Goal: Contribute content: Contribute content

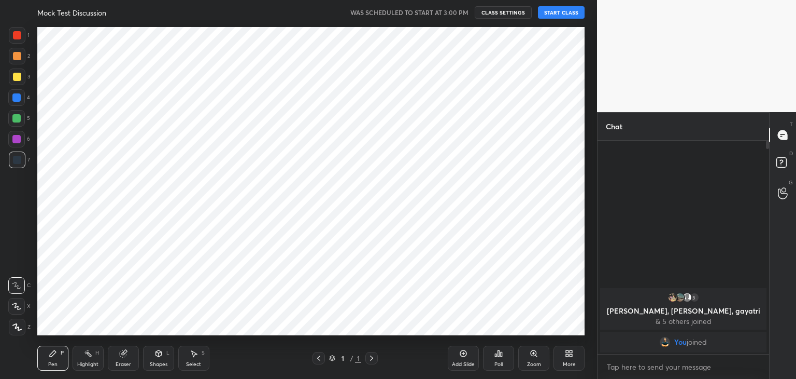
scroll to position [51539, 51296]
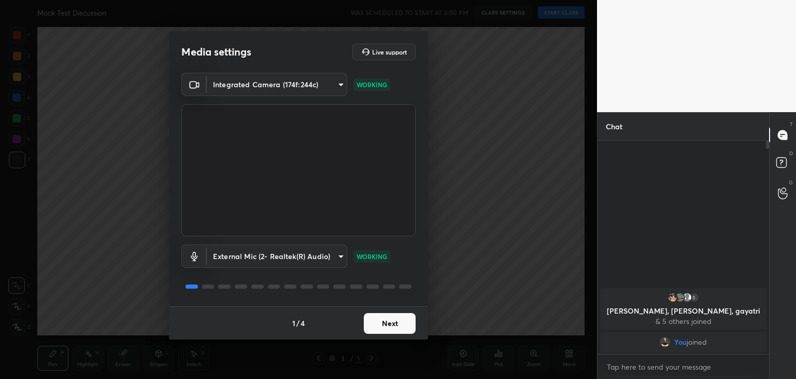
click at [395, 326] on button "Next" at bounding box center [390, 323] width 52 height 21
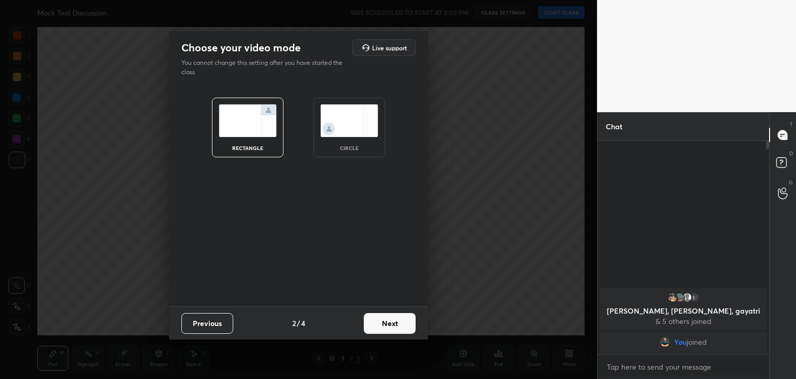
click at [395, 326] on button "Next" at bounding box center [390, 323] width 52 height 21
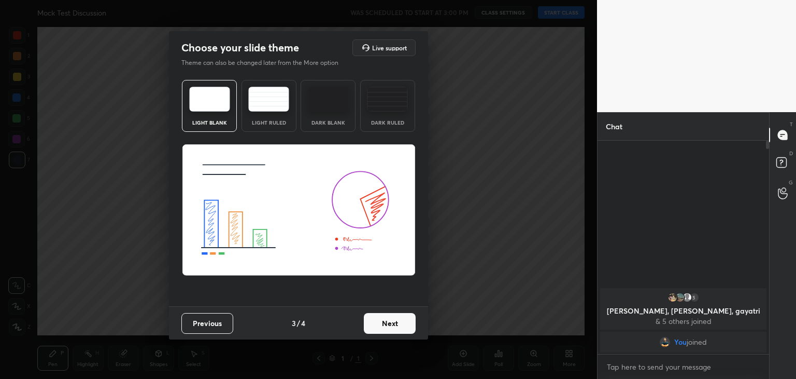
click at [395, 326] on button "Next" at bounding box center [390, 323] width 52 height 21
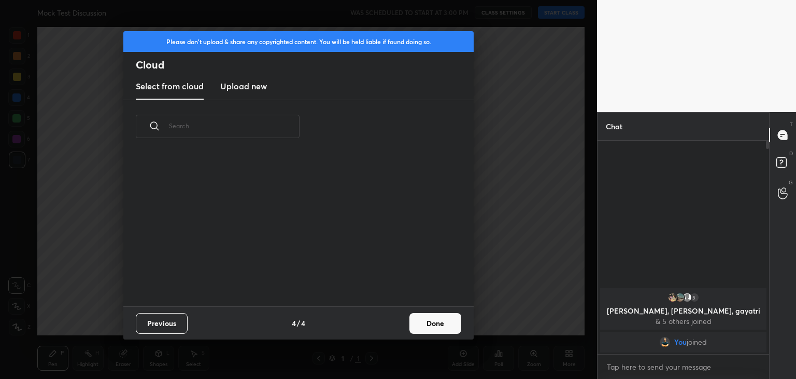
scroll to position [153, 333]
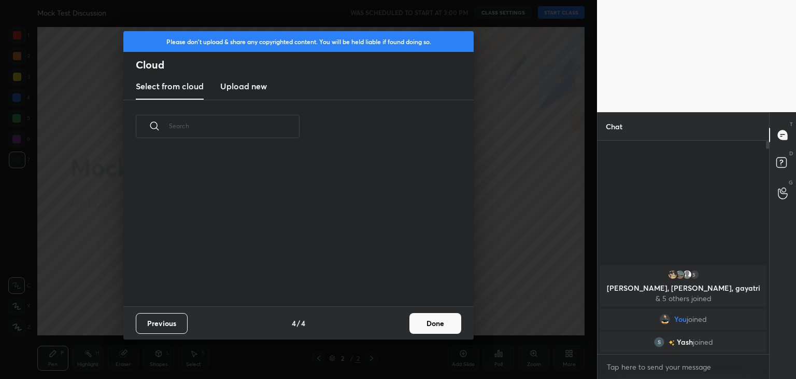
click at [250, 90] on h3 "Upload new" at bounding box center [243, 86] width 47 height 12
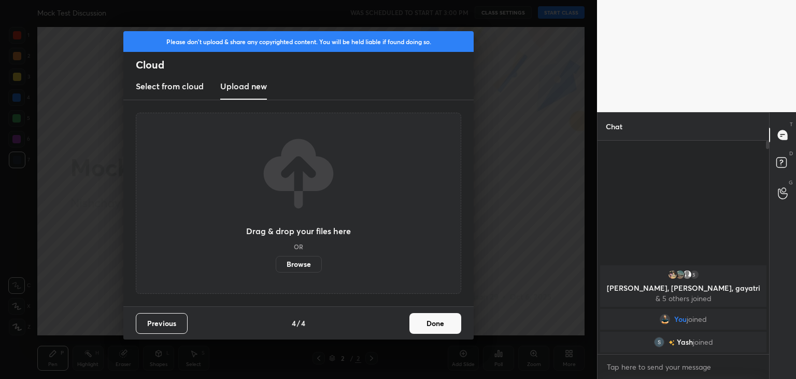
click at [299, 263] on label "Browse" at bounding box center [299, 264] width 46 height 17
click at [276, 263] on input "Browse" at bounding box center [276, 264] width 0 height 17
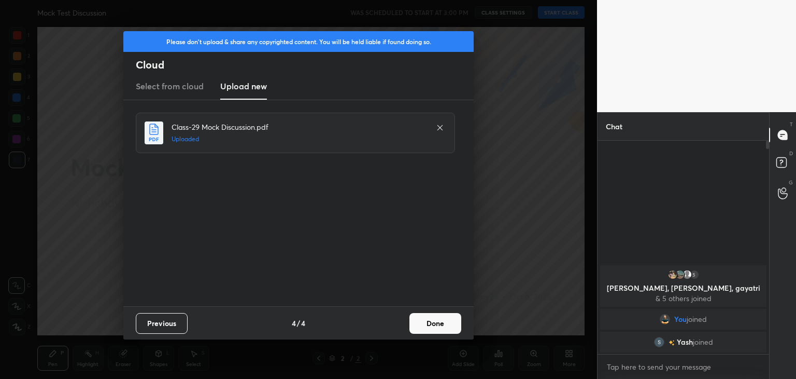
click at [440, 329] on button "Done" at bounding box center [436, 323] width 52 height 21
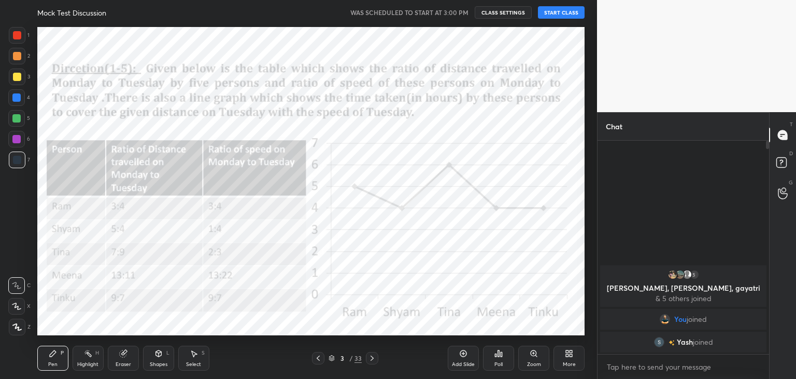
click at [558, 13] on button "START CLASS" at bounding box center [561, 12] width 47 height 12
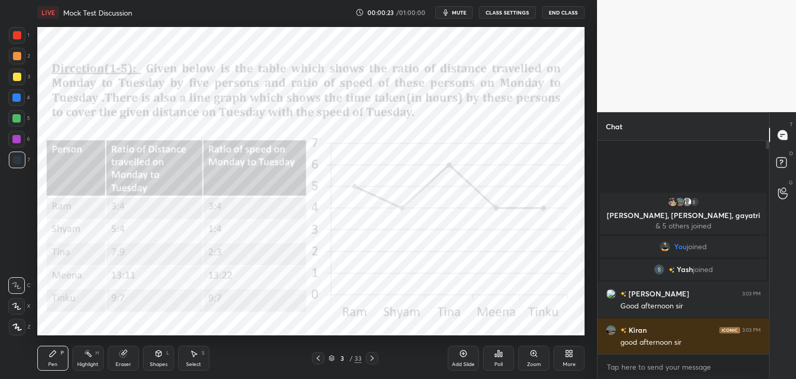
click at [16, 38] on div at bounding box center [17, 35] width 8 height 8
click at [18, 307] on icon at bounding box center [16, 306] width 8 height 6
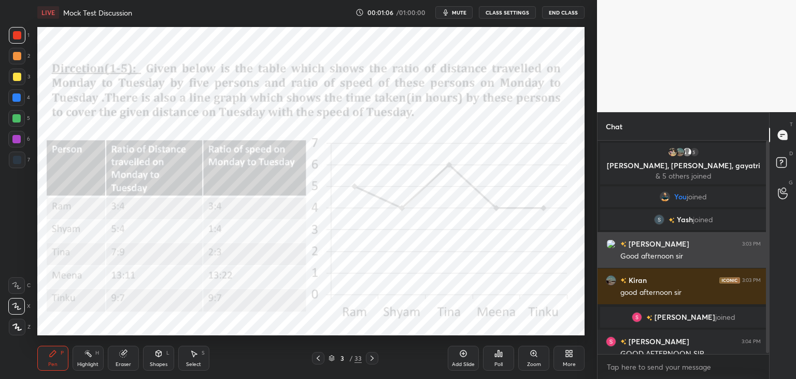
scroll to position [11, 0]
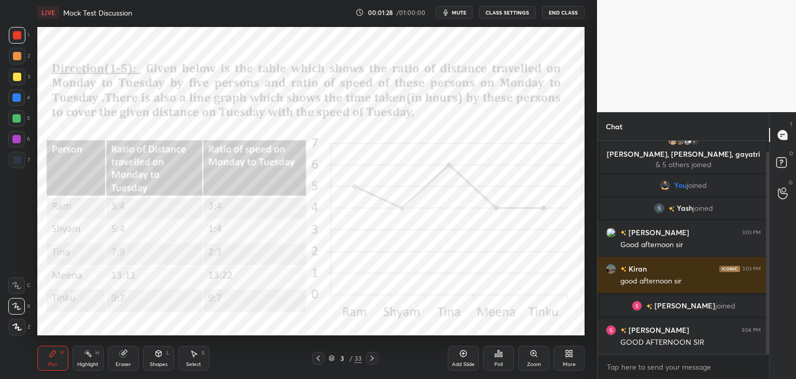
click at [372, 358] on icon at bounding box center [372, 358] width 8 height 8
click at [316, 359] on icon at bounding box center [318, 358] width 8 height 8
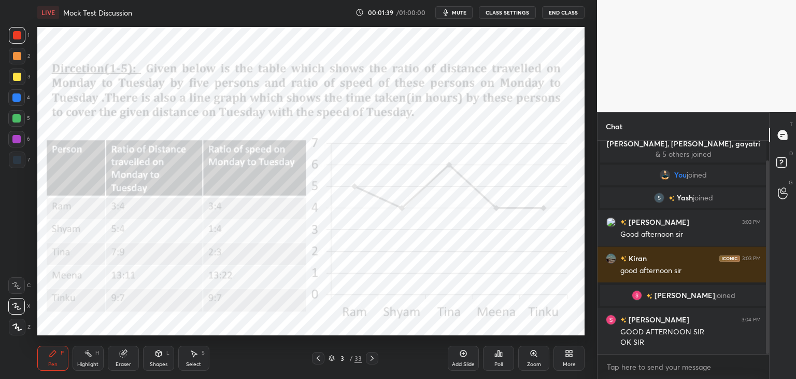
click at [373, 358] on icon at bounding box center [372, 357] width 3 height 5
click at [374, 358] on icon at bounding box center [372, 358] width 8 height 8
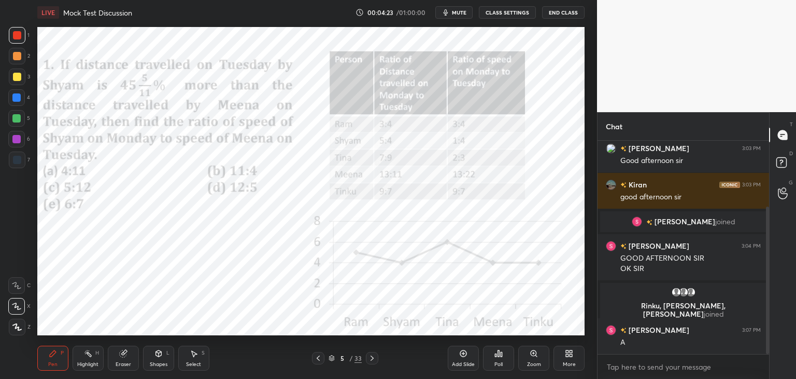
scroll to position [132, 0]
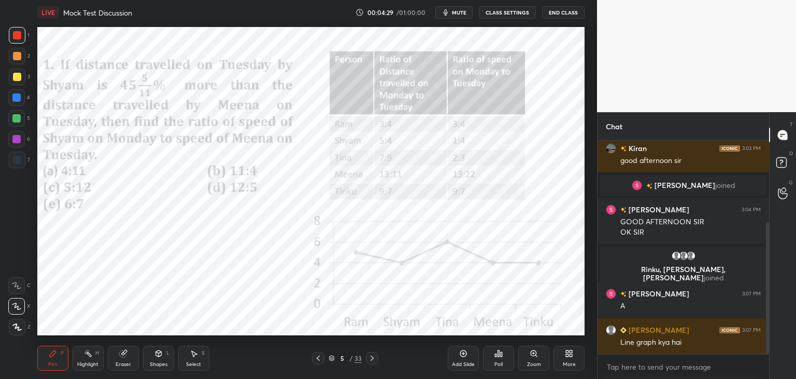
click at [318, 357] on icon at bounding box center [318, 357] width 3 height 5
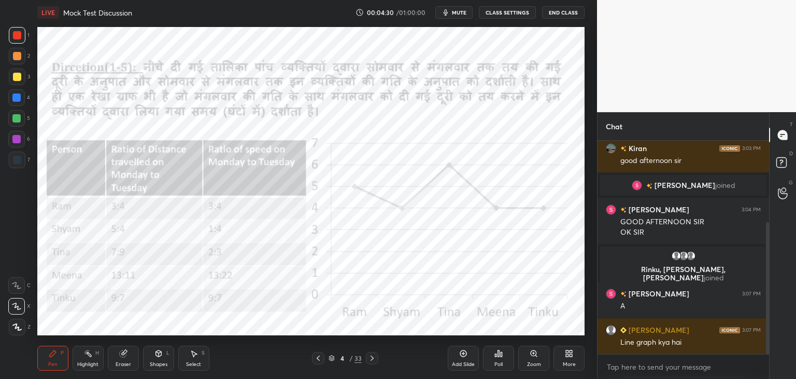
click at [318, 359] on icon at bounding box center [318, 358] width 8 height 8
click at [371, 359] on icon at bounding box center [372, 358] width 8 height 8
click at [373, 359] on icon at bounding box center [372, 358] width 8 height 8
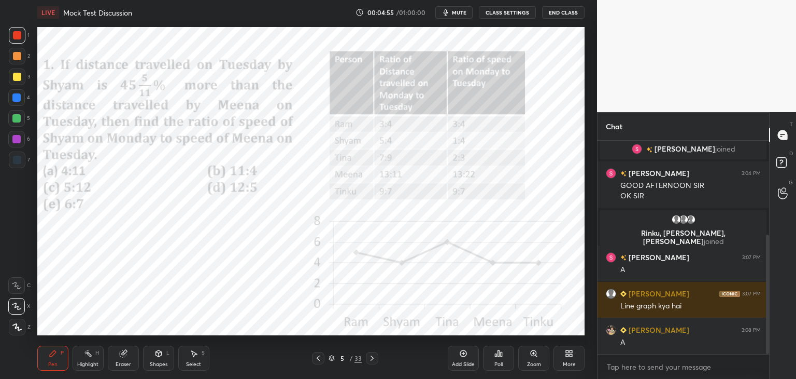
scroll to position [204, 0]
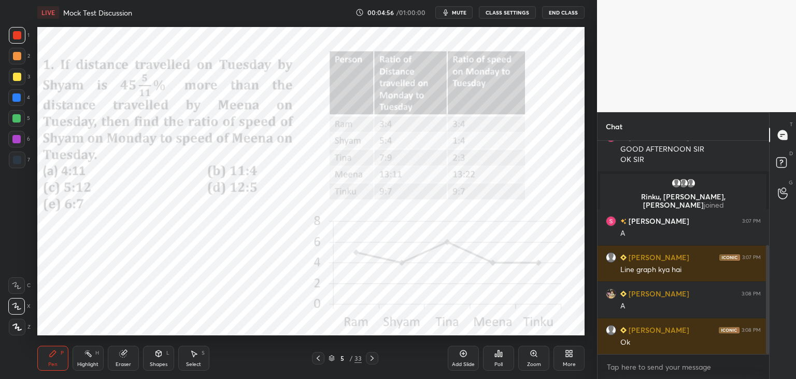
click at [17, 326] on icon at bounding box center [16, 326] width 9 height 7
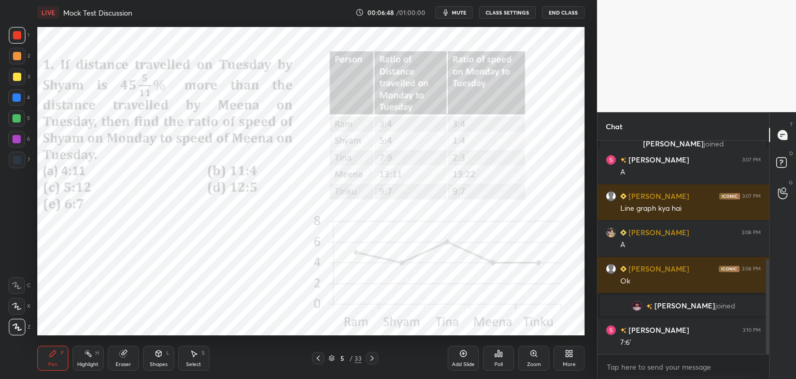
scroll to position [276, 0]
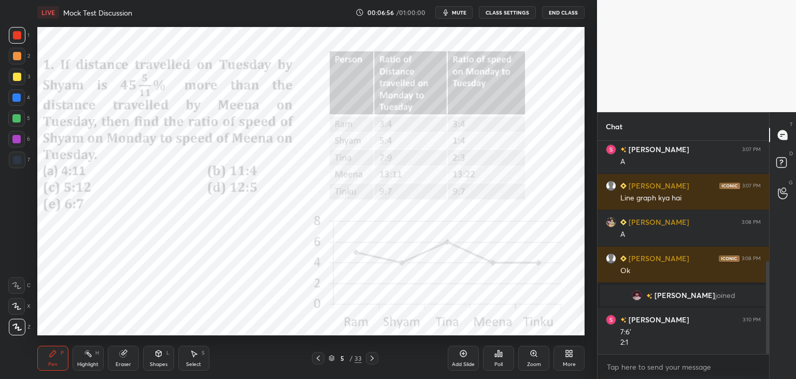
click at [119, 359] on div "Eraser" at bounding box center [123, 357] width 31 height 25
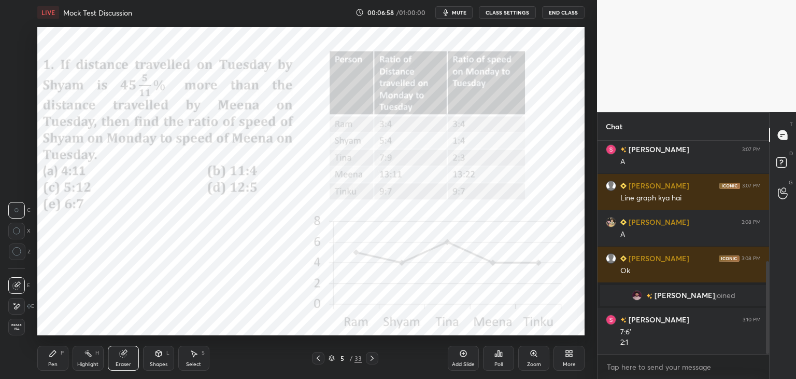
click at [19, 252] on icon at bounding box center [16, 251] width 9 height 9
click at [52, 360] on div "Pen P" at bounding box center [52, 357] width 31 height 25
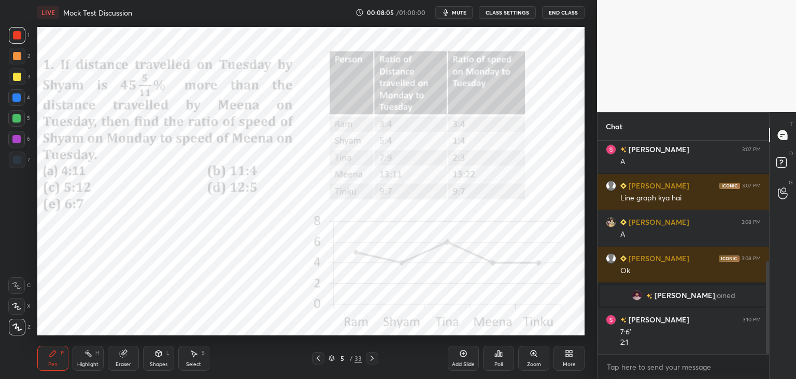
scroll to position [312, 0]
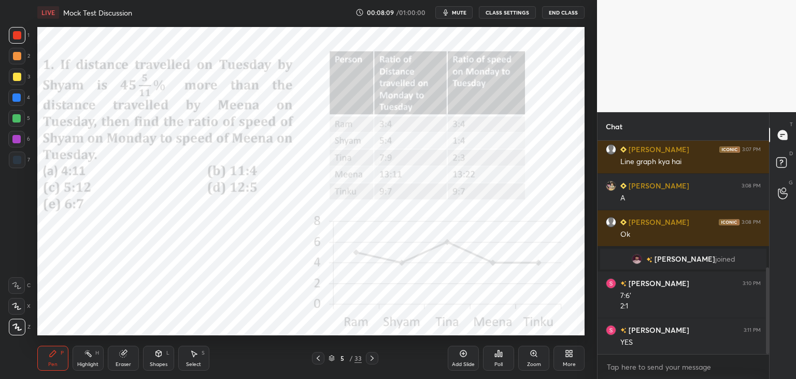
click at [198, 353] on icon at bounding box center [194, 353] width 8 height 8
click at [191, 360] on div "Select S" at bounding box center [193, 357] width 31 height 25
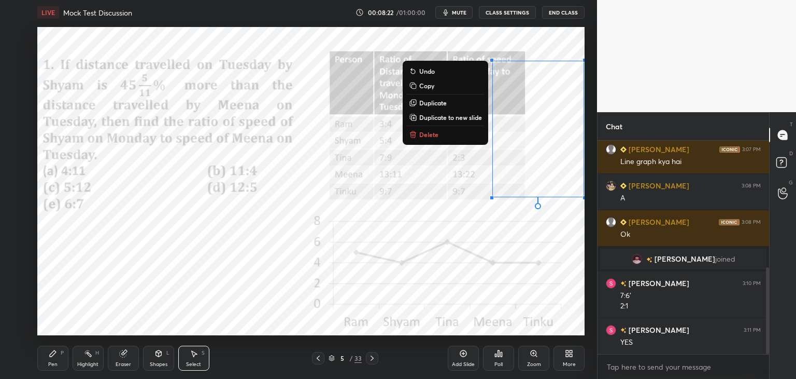
click at [436, 86] on button "Copy" at bounding box center [445, 85] width 77 height 12
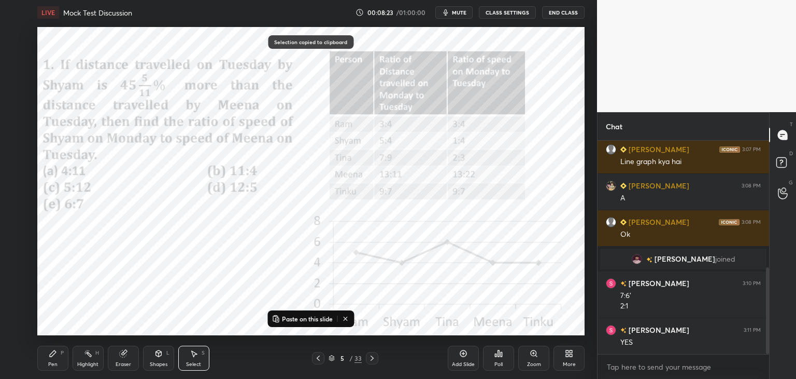
click at [375, 359] on icon at bounding box center [372, 358] width 8 height 8
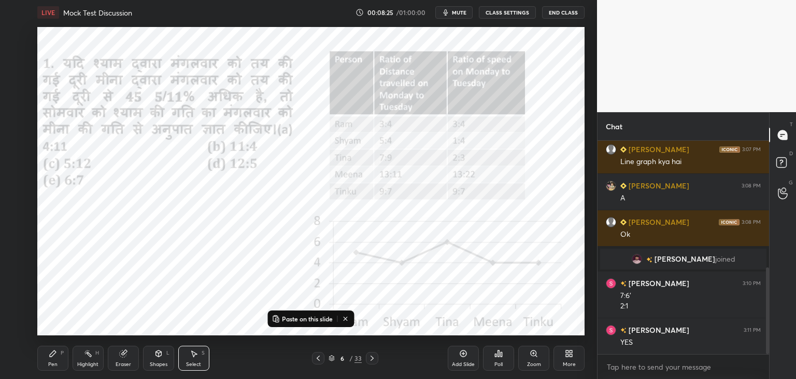
click at [376, 359] on icon at bounding box center [372, 358] width 8 height 8
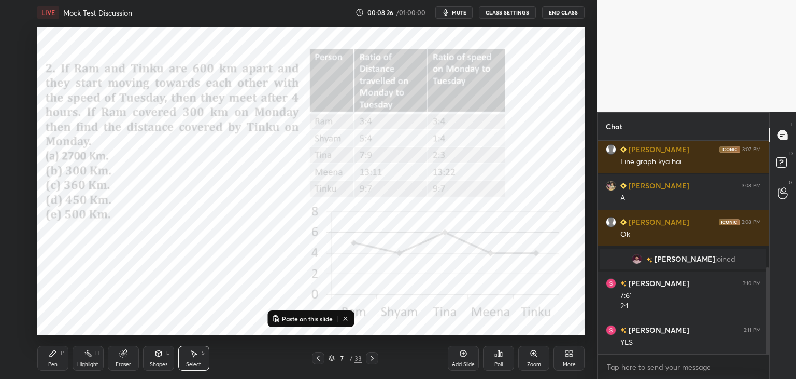
click at [313, 316] on p "Paste on this slide" at bounding box center [307, 318] width 51 height 8
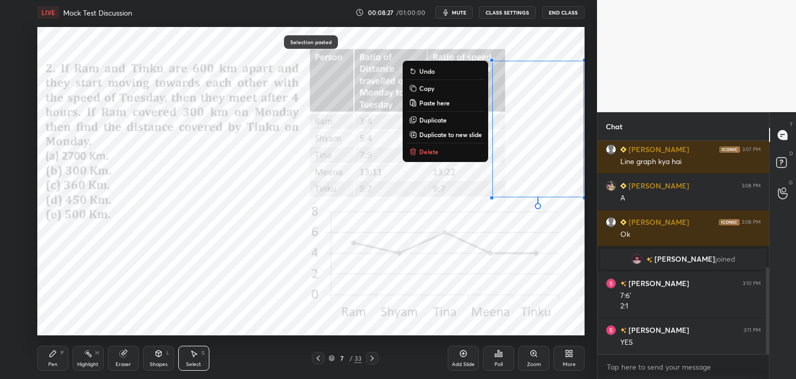
click at [259, 309] on div "0 ° Undo Copy Paste here Duplicate Duplicate to new slide Delete" at bounding box center [311, 181] width 548 height 308
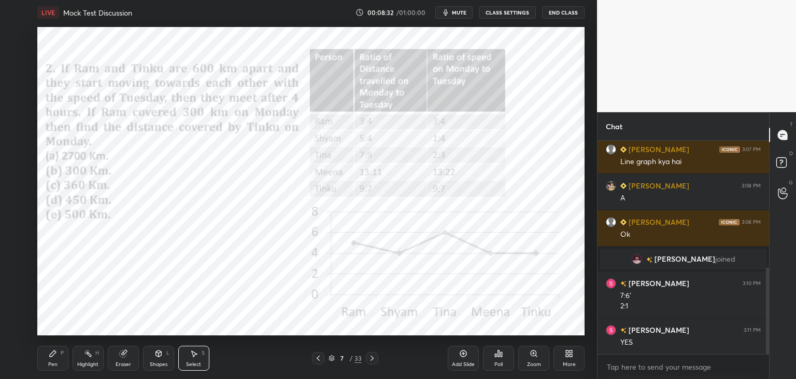
click at [55, 358] on div "Pen P" at bounding box center [52, 357] width 31 height 25
click at [157, 365] on div "Shapes" at bounding box center [159, 363] width 18 height 5
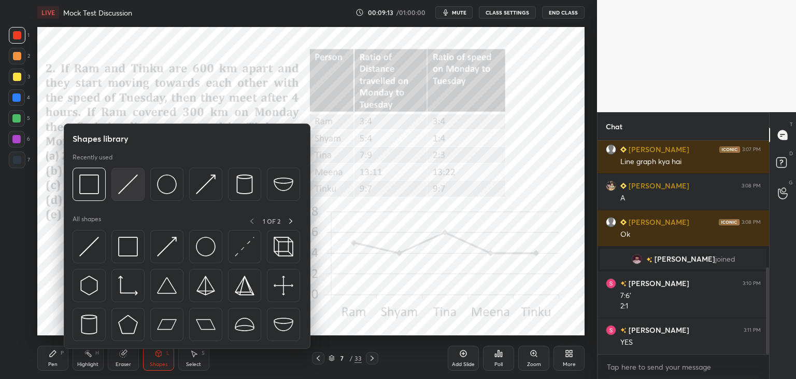
click at [133, 189] on img at bounding box center [128, 184] width 20 height 20
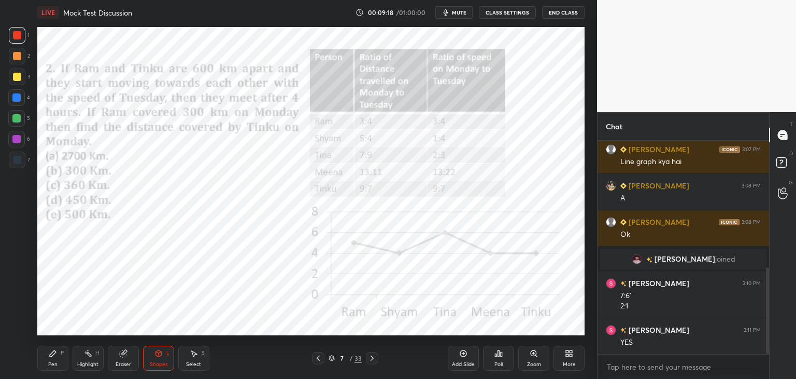
click at [54, 358] on div "Pen P" at bounding box center [52, 357] width 31 height 25
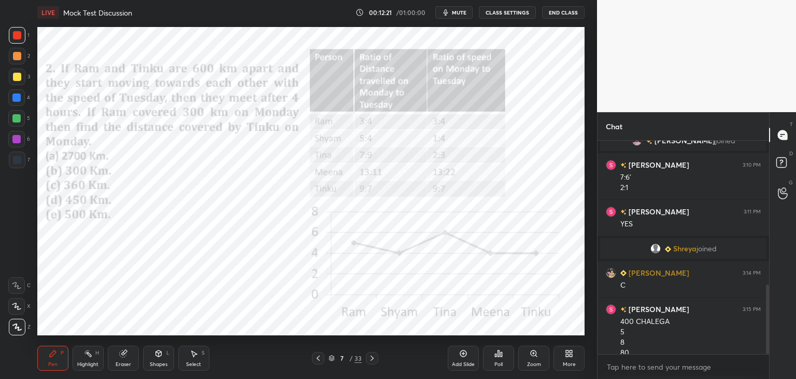
scroll to position [441, 0]
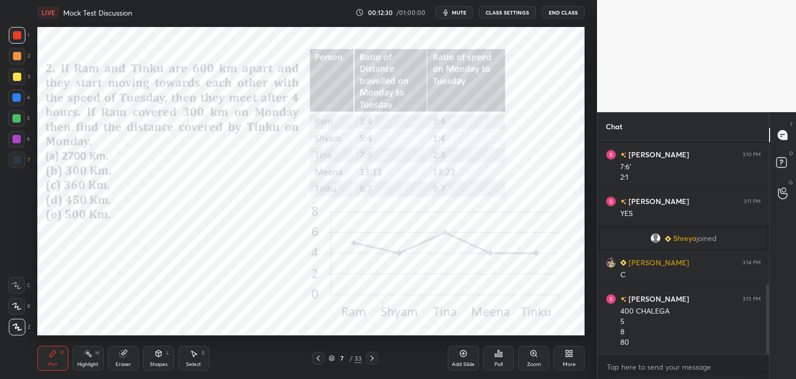
click at [122, 351] on icon at bounding box center [123, 353] width 7 height 7
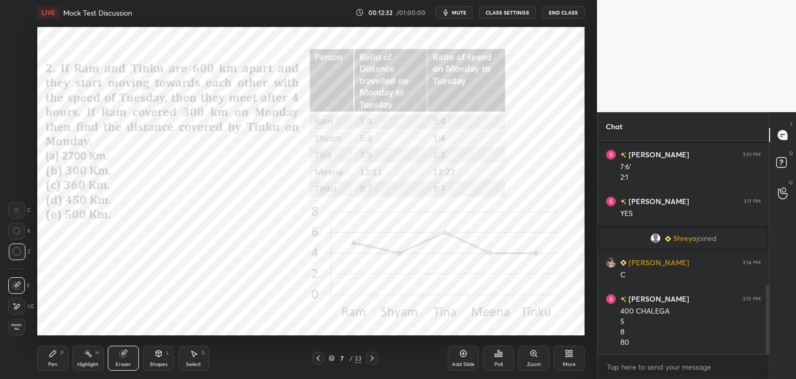
click at [85, 357] on div "Highlight H" at bounding box center [88, 357] width 31 height 25
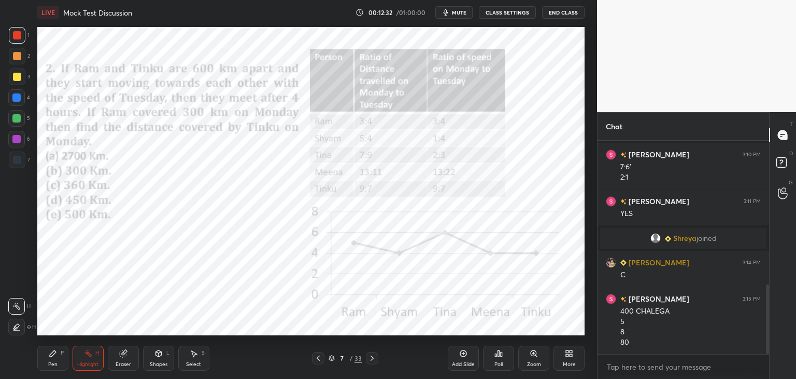
click at [50, 356] on icon at bounding box center [53, 353] width 6 height 6
click at [17, 104] on div at bounding box center [16, 97] width 17 height 17
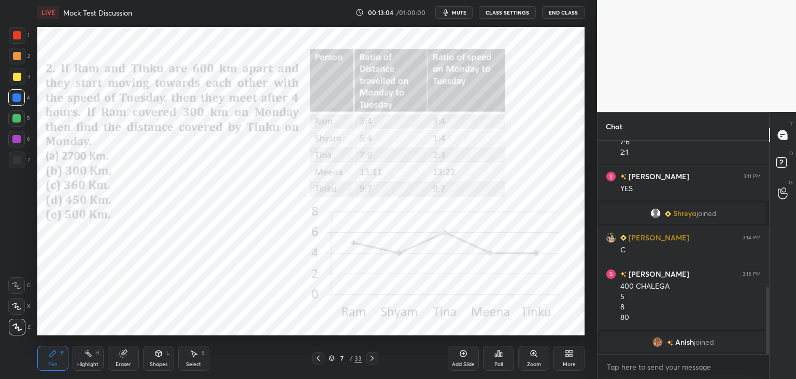
click at [17, 37] on div at bounding box center [17, 35] width 8 height 8
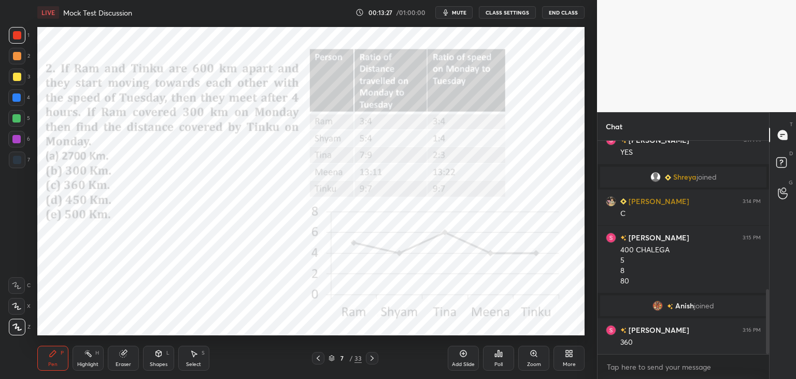
click at [128, 353] on div "Eraser" at bounding box center [123, 357] width 31 height 25
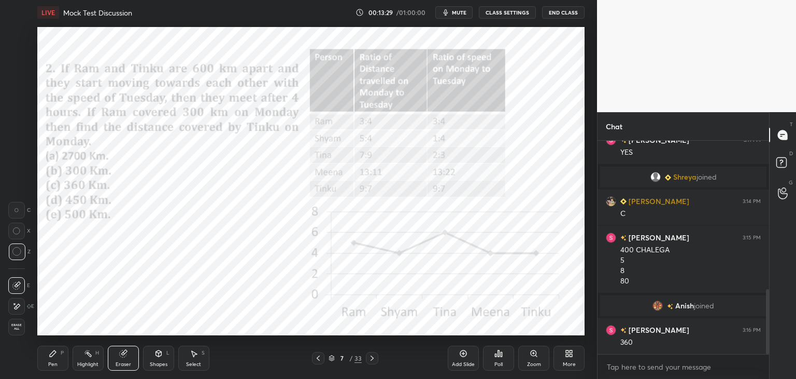
click at [58, 359] on div "Pen P" at bounding box center [52, 357] width 31 height 25
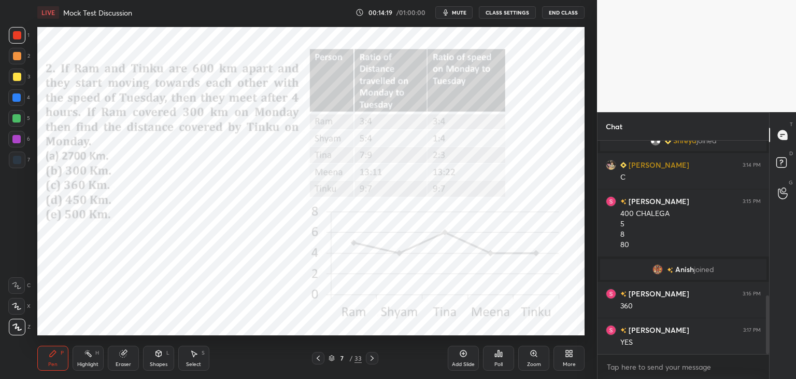
scroll to position [561, 0]
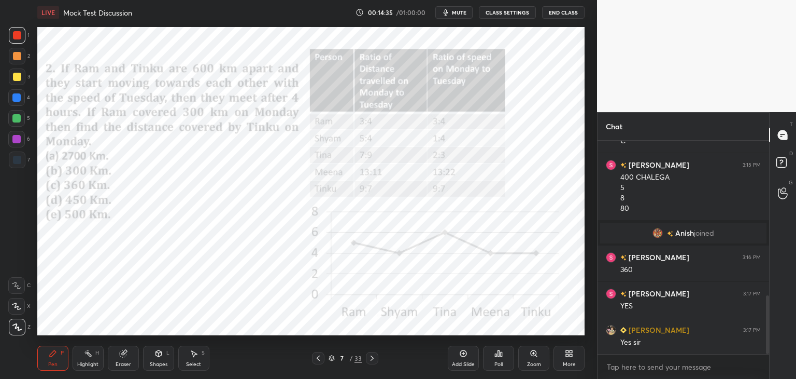
click at [373, 358] on icon at bounding box center [372, 357] width 3 height 5
click at [375, 357] on icon at bounding box center [372, 358] width 8 height 8
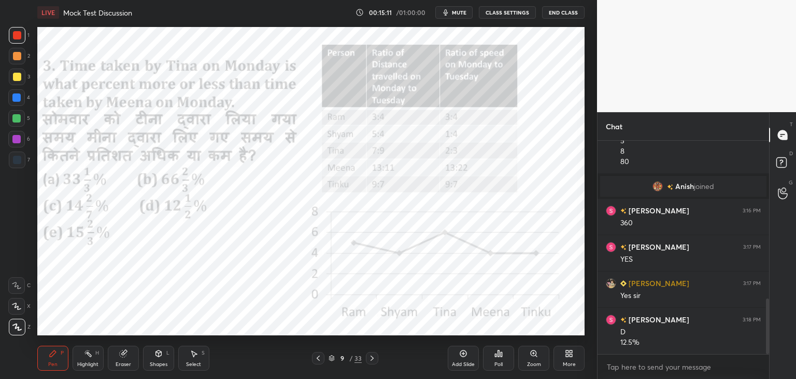
scroll to position [618, 0]
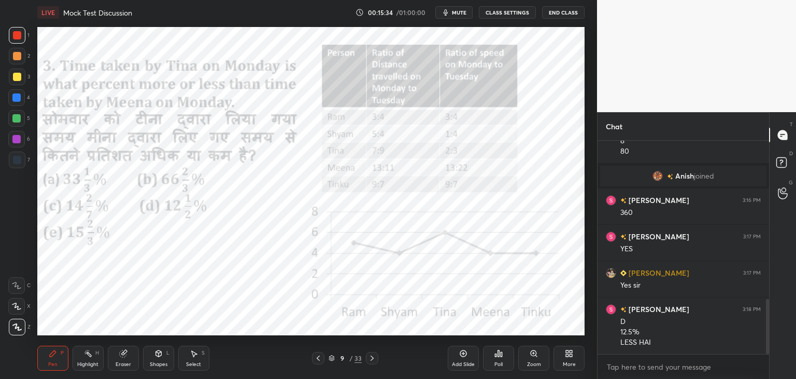
click at [319, 357] on icon at bounding box center [318, 358] width 8 height 8
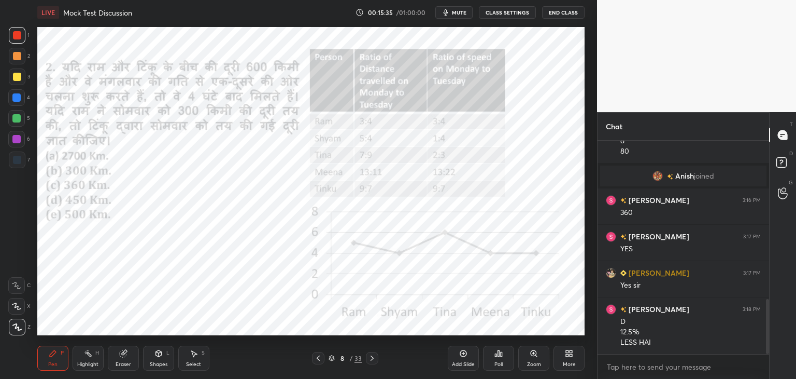
click at [322, 356] on icon at bounding box center [318, 358] width 8 height 8
click at [201, 360] on div "Select S" at bounding box center [193, 357] width 31 height 25
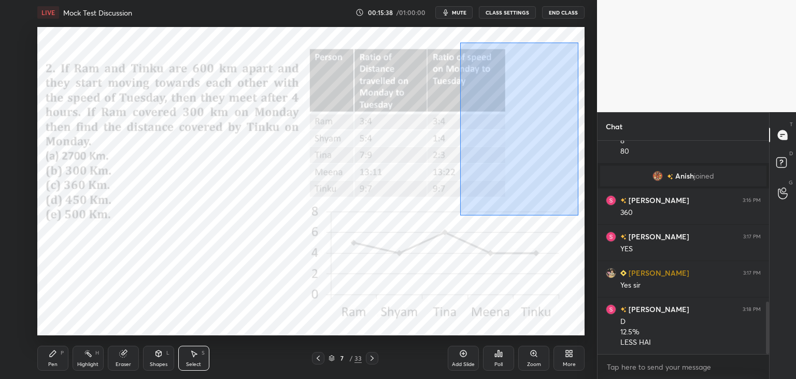
scroll to position [654, 0]
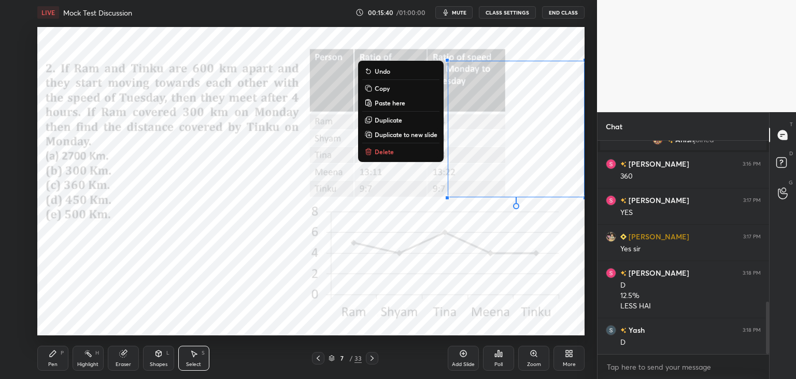
click at [383, 86] on p "Copy" at bounding box center [382, 88] width 15 height 8
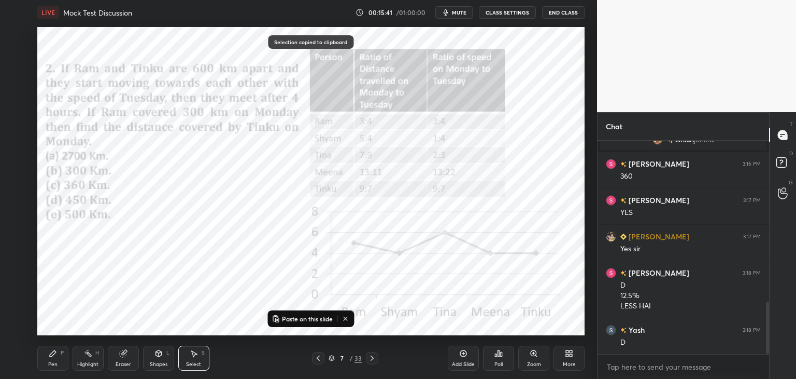
click at [372, 357] on icon at bounding box center [372, 357] width 3 height 5
click at [373, 357] on icon at bounding box center [372, 358] width 8 height 8
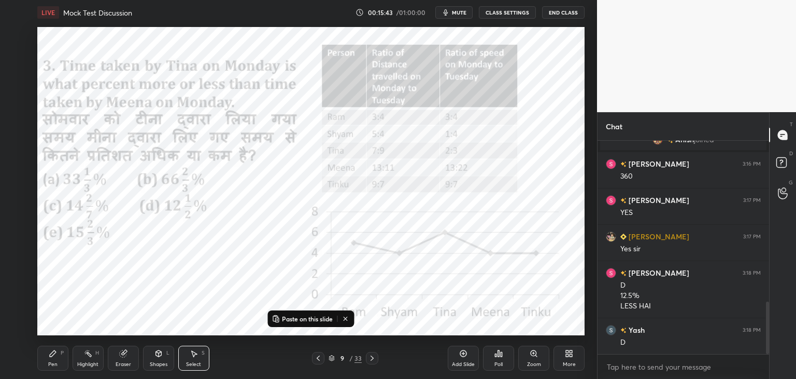
click at [307, 321] on p "Paste on this slide" at bounding box center [307, 318] width 51 height 8
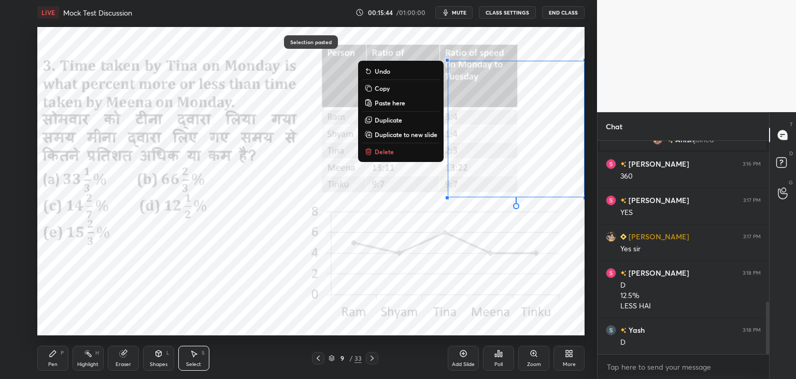
click at [367, 326] on div "0 ° Undo Copy Paste here Duplicate Duplicate to new slide Delete" at bounding box center [311, 181] width 548 height 308
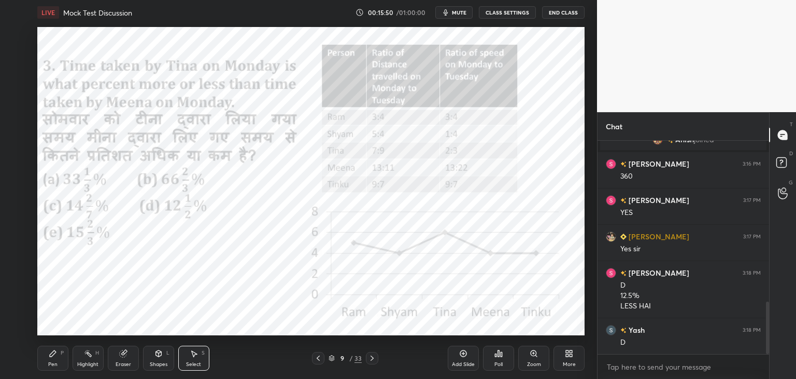
click at [57, 355] on icon at bounding box center [53, 353] width 8 height 8
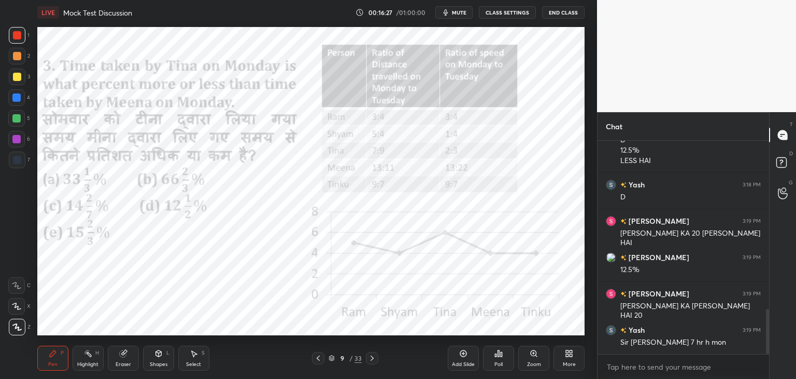
scroll to position [836, 0]
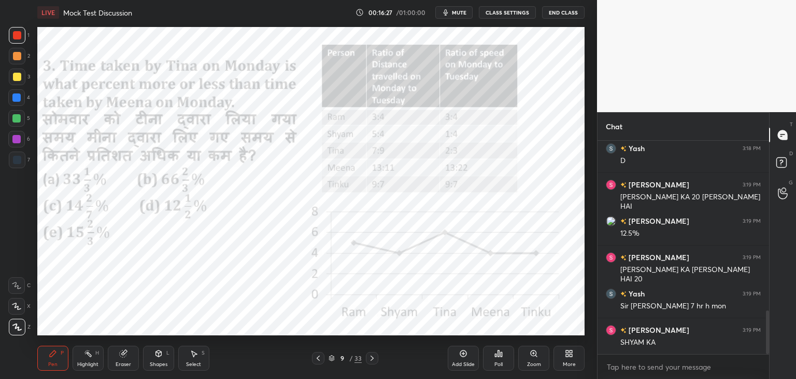
click at [120, 358] on div "Eraser" at bounding box center [123, 357] width 31 height 25
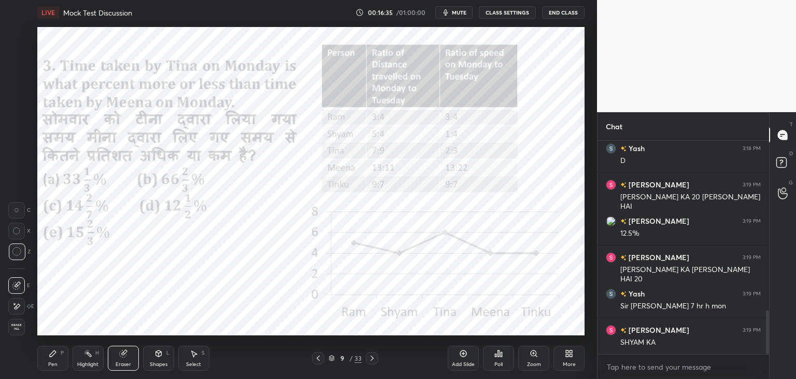
click at [59, 357] on div "Pen P" at bounding box center [52, 357] width 31 height 25
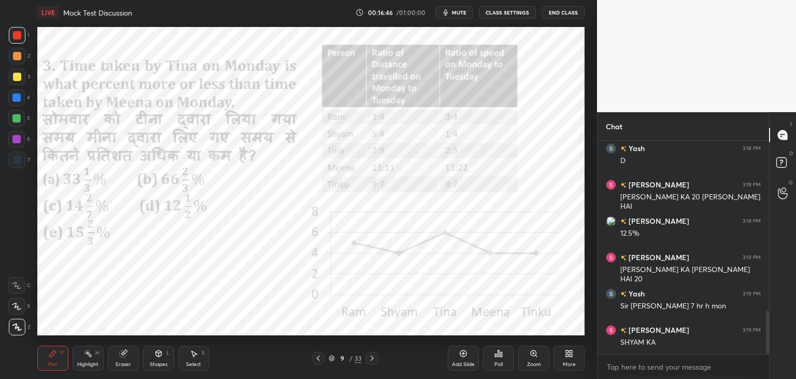
click at [124, 359] on div "Eraser" at bounding box center [123, 357] width 31 height 25
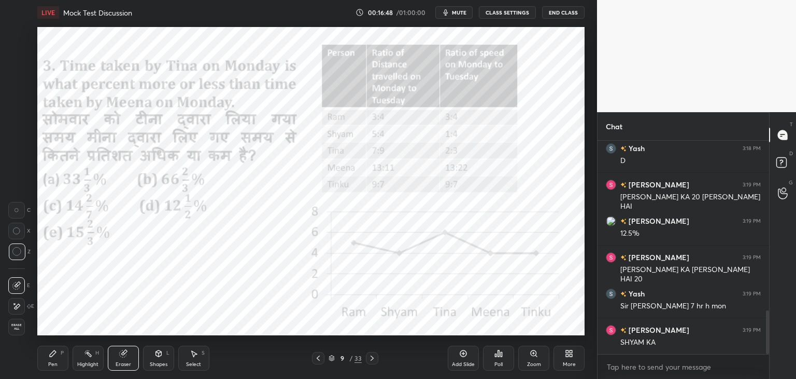
click at [57, 354] on icon at bounding box center [53, 353] width 8 height 8
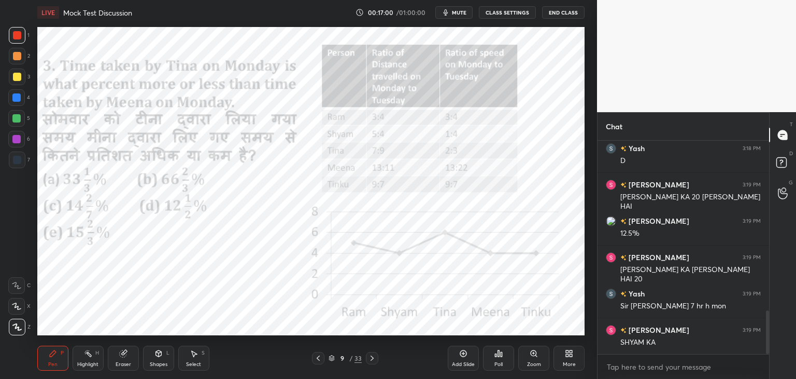
click at [371, 358] on icon at bounding box center [372, 358] width 8 height 8
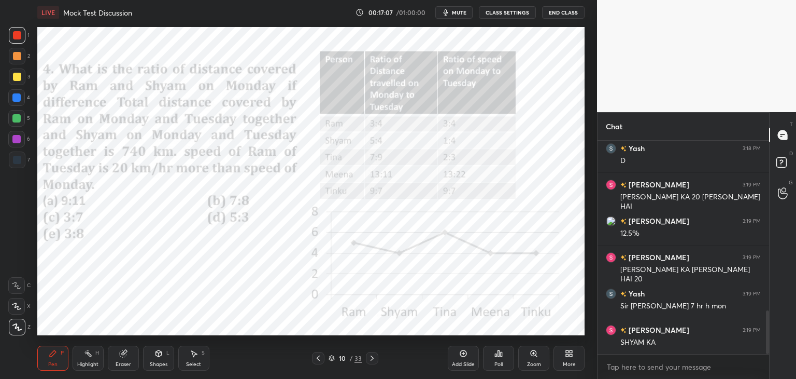
click at [321, 359] on icon at bounding box center [318, 358] width 8 height 8
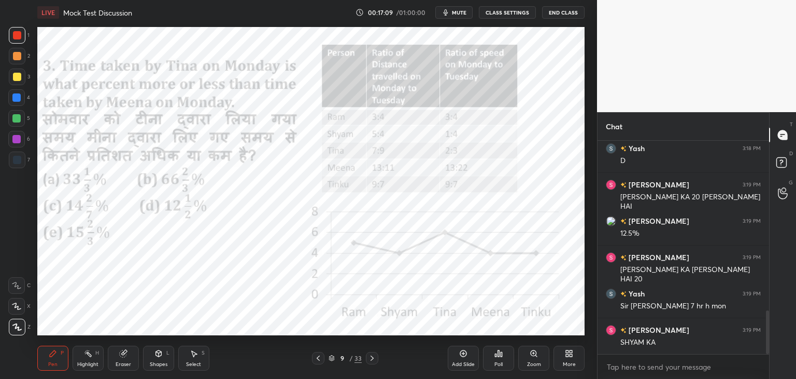
click at [193, 355] on icon at bounding box center [195, 354] width 6 height 6
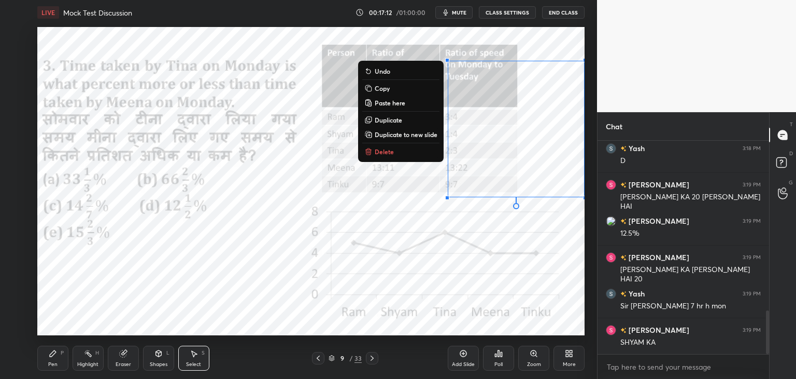
click at [384, 90] on p "Copy" at bounding box center [382, 88] width 15 height 8
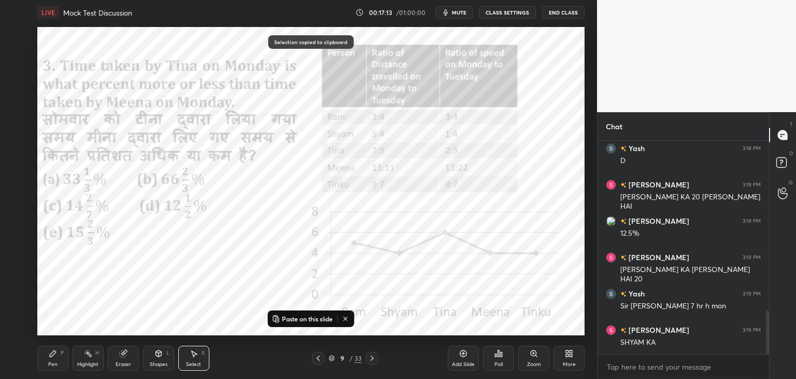
click at [376, 360] on icon at bounding box center [372, 358] width 8 height 8
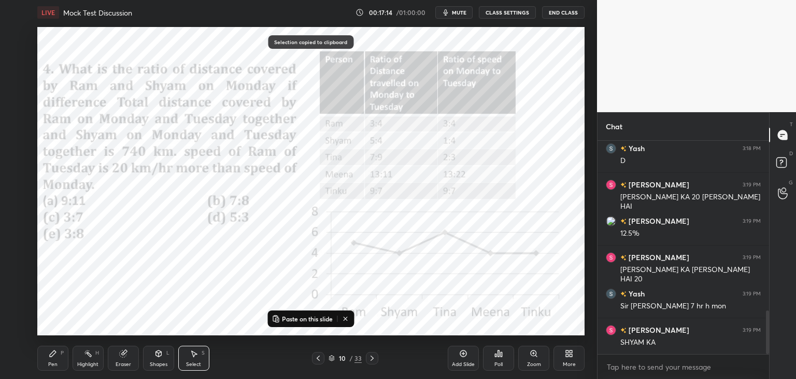
click at [324, 318] on p "Paste on this slide" at bounding box center [307, 318] width 51 height 8
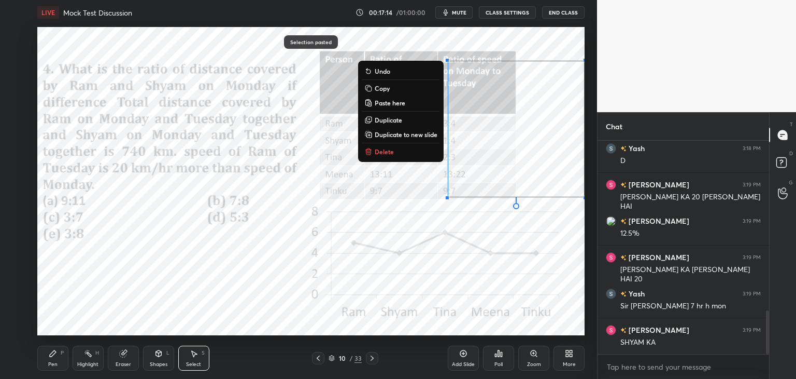
click at [365, 332] on div "0 ° Undo Copy Paste here Duplicate Duplicate to new slide Delete" at bounding box center [311, 181] width 548 height 308
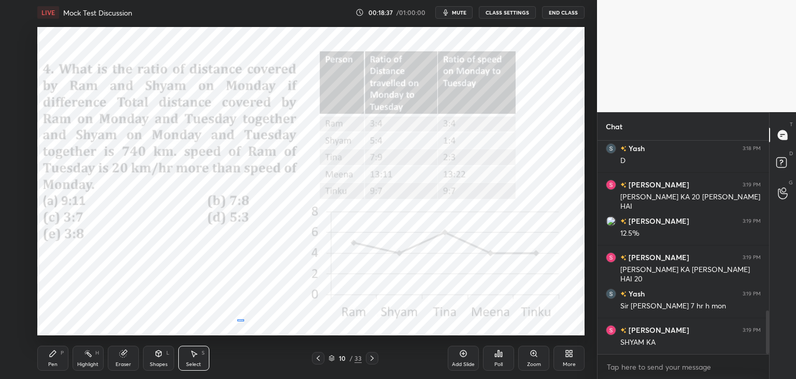
click at [244, 318] on div "0 ° Undo Copy Paste here Duplicate Duplicate to new slide Delete" at bounding box center [311, 181] width 548 height 308
click at [54, 354] on icon at bounding box center [53, 353] width 8 height 8
click at [118, 359] on div "Eraser" at bounding box center [123, 357] width 31 height 25
click at [58, 360] on div "Pen P" at bounding box center [52, 357] width 31 height 25
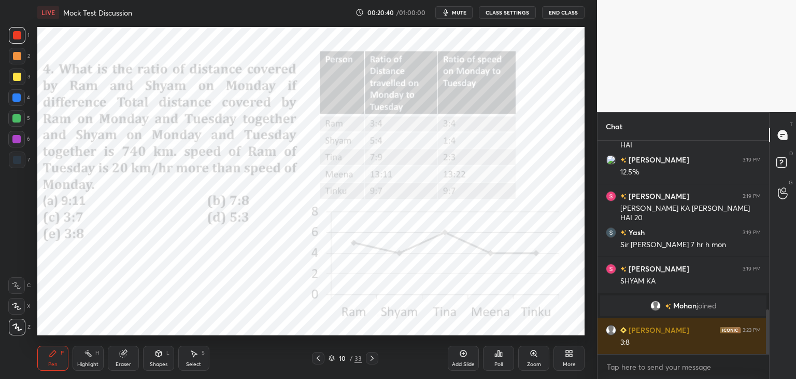
scroll to position [840, 0]
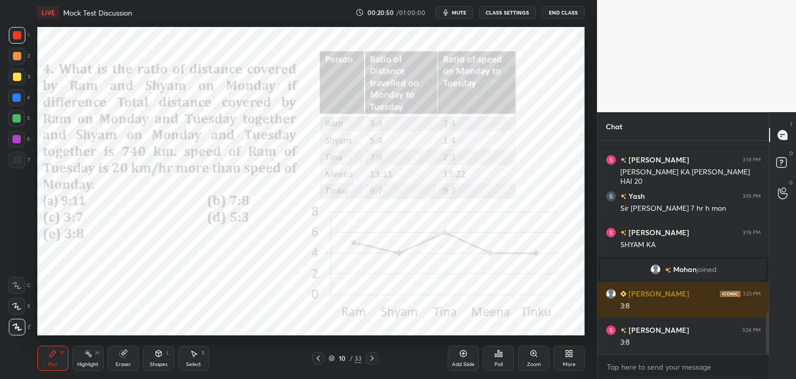
click at [18, 97] on div at bounding box center [16, 97] width 8 height 8
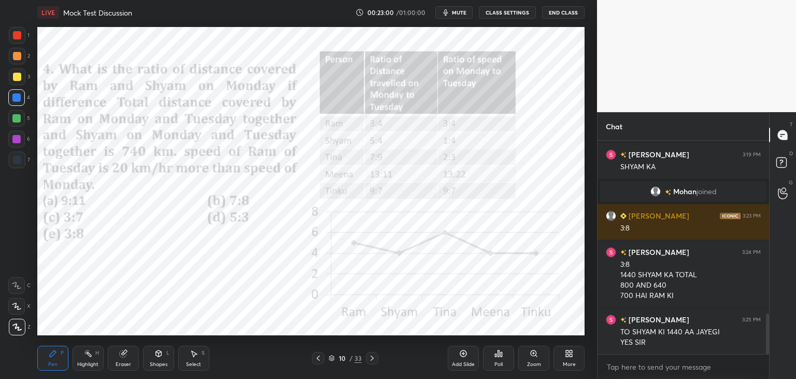
scroll to position [954, 0]
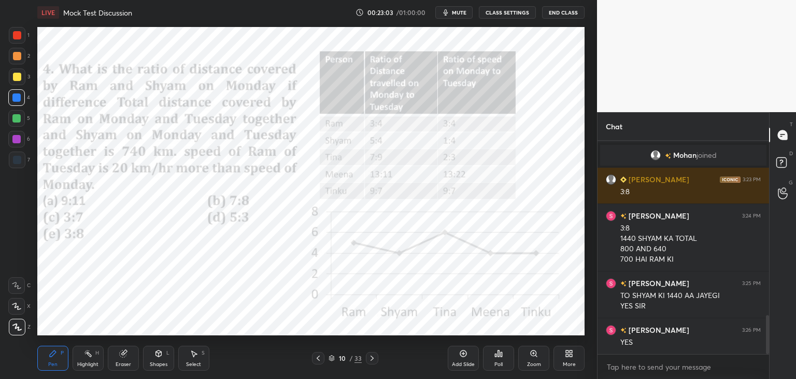
click at [370, 359] on icon at bounding box center [372, 358] width 8 height 8
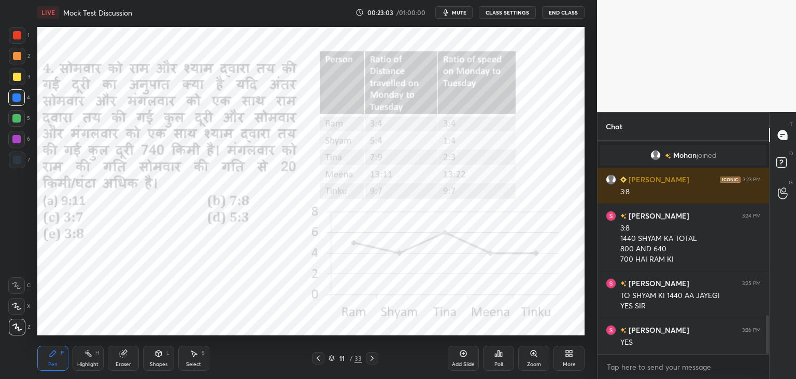
click at [371, 363] on div at bounding box center [372, 358] width 12 height 12
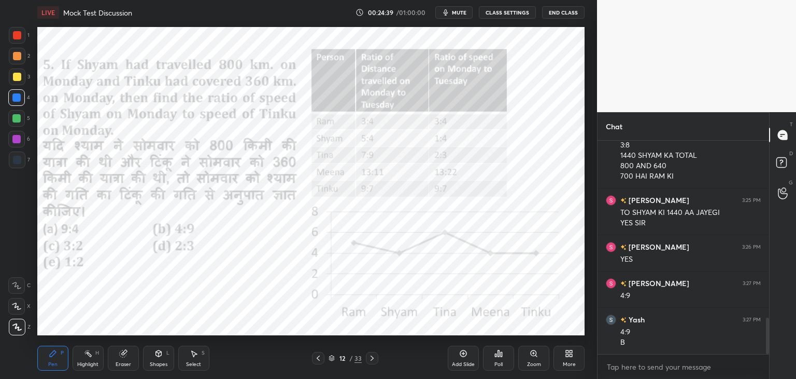
scroll to position [1073, 0]
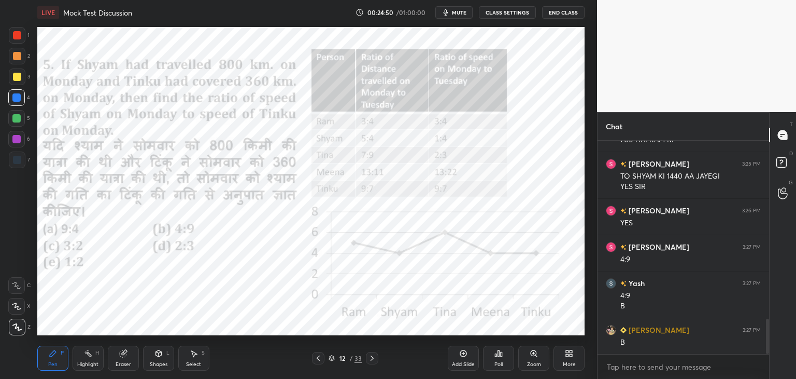
click at [23, 35] on div at bounding box center [17, 35] width 17 height 17
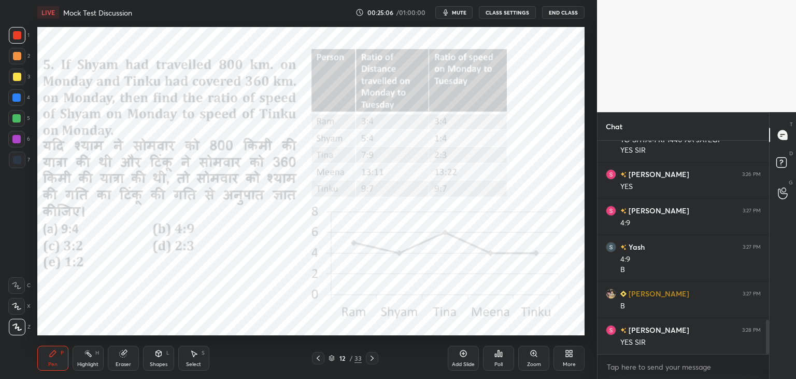
click at [318, 355] on icon at bounding box center [318, 358] width 8 height 8
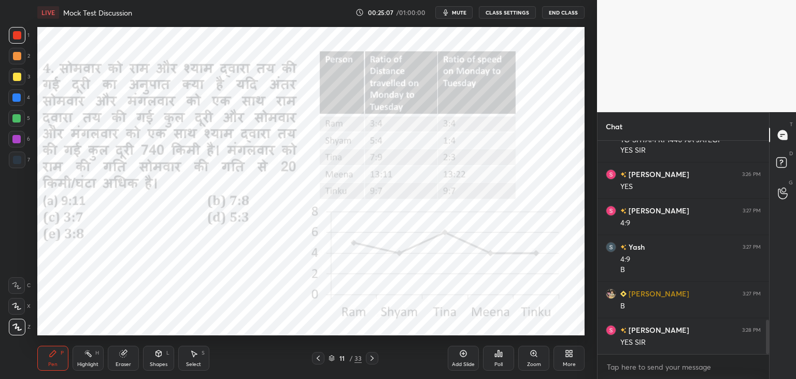
click at [317, 357] on icon at bounding box center [318, 357] width 3 height 5
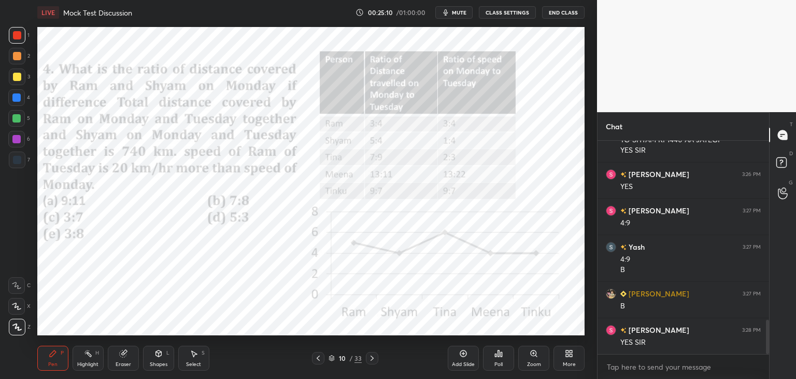
click at [375, 361] on icon at bounding box center [372, 358] width 8 height 8
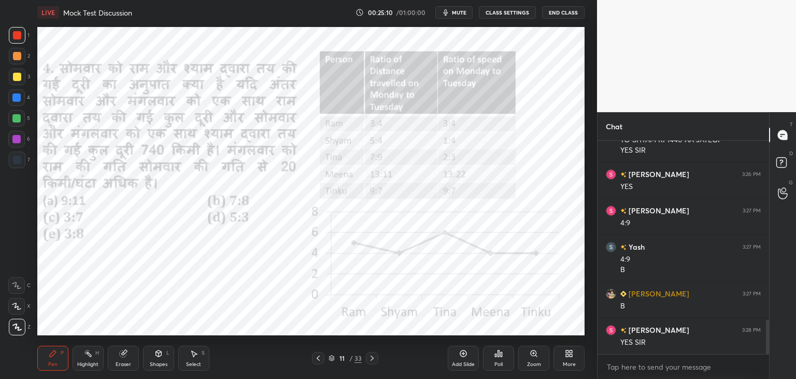
click at [374, 361] on icon at bounding box center [372, 358] width 8 height 8
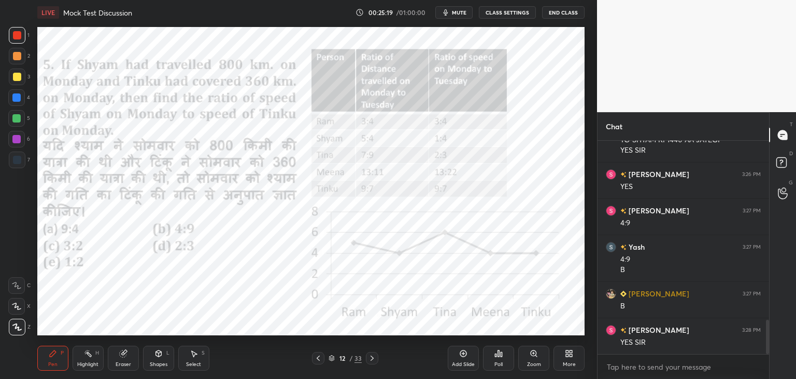
click at [315, 359] on icon at bounding box center [318, 358] width 8 height 8
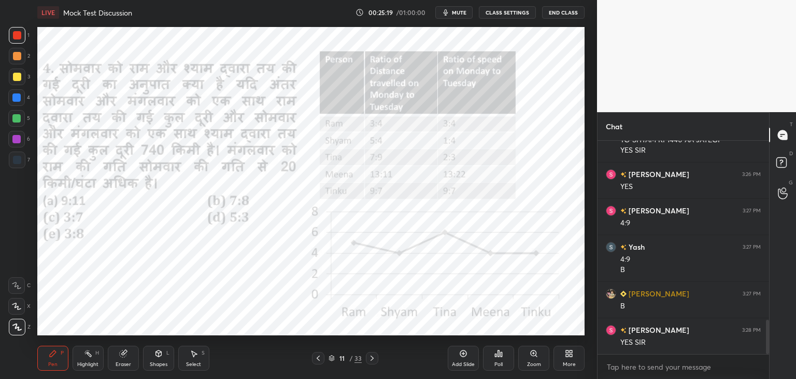
click at [317, 359] on icon at bounding box center [318, 358] width 8 height 8
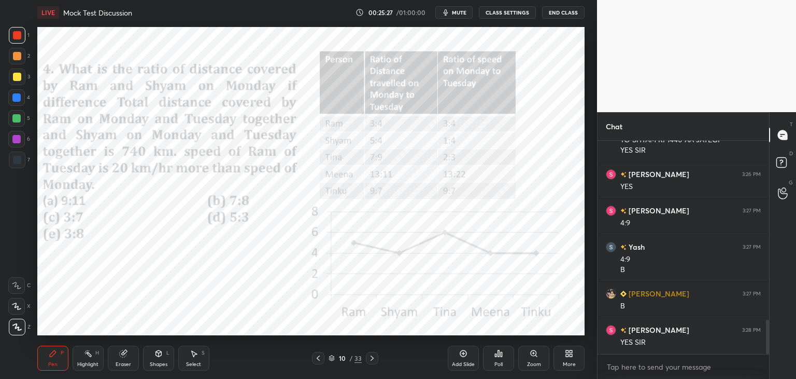
click at [372, 362] on div at bounding box center [372, 358] width 12 height 12
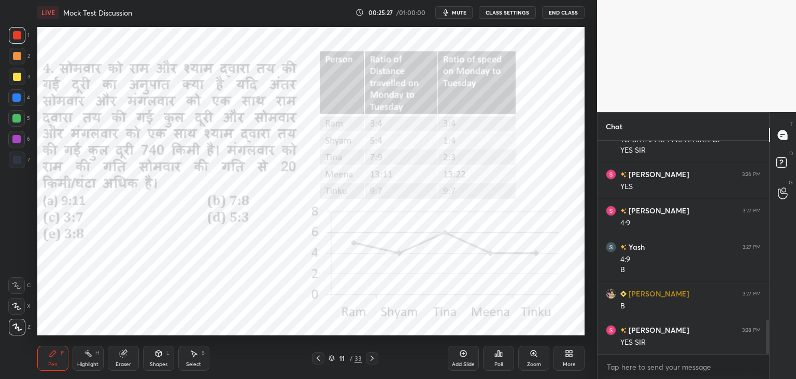
click at [373, 361] on icon at bounding box center [372, 358] width 8 height 8
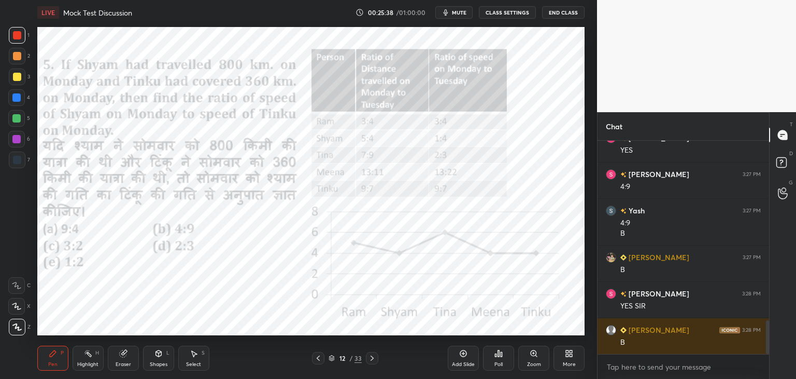
scroll to position [1182, 0]
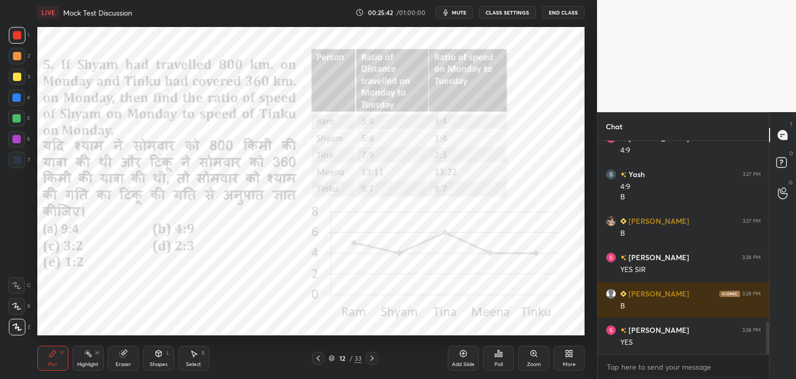
click at [357, 362] on div "33" at bounding box center [358, 357] width 7 height 9
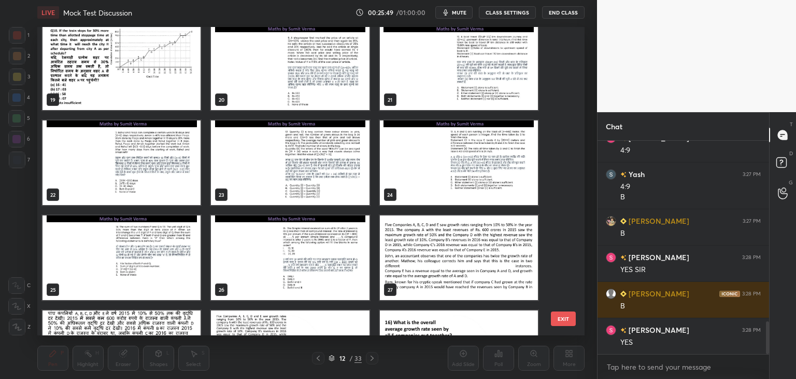
scroll to position [562, 0]
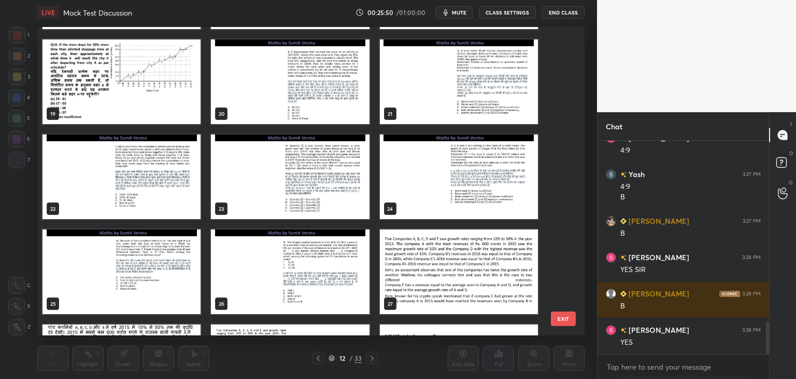
click at [571, 322] on button "EXIT" at bounding box center [563, 318] width 25 height 15
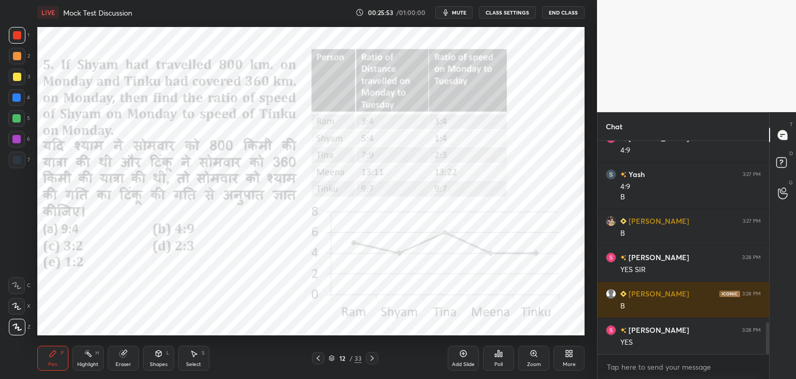
scroll to position [1219, 0]
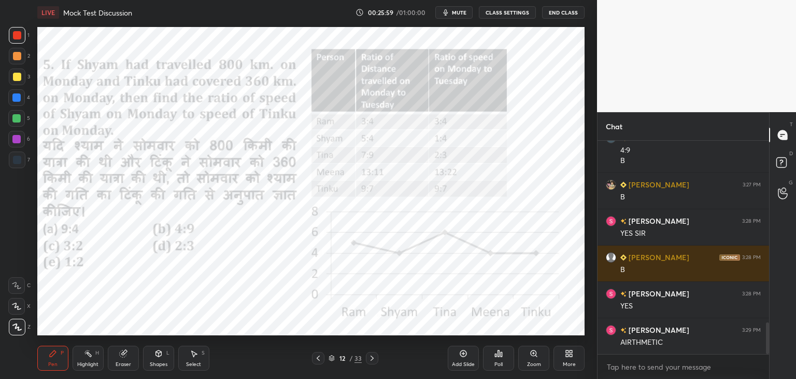
click at [350, 360] on div "/" at bounding box center [350, 358] width 3 height 6
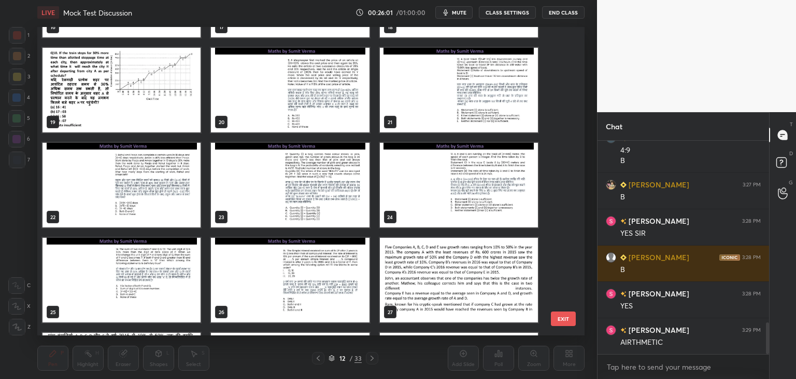
scroll to position [567, 0]
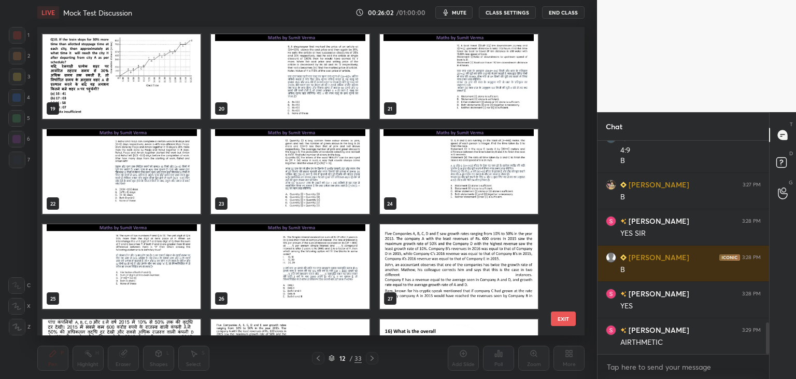
click at [295, 89] on img "grid" at bounding box center [290, 76] width 158 height 85
click at [300, 91] on img "grid" at bounding box center [290, 76] width 158 height 85
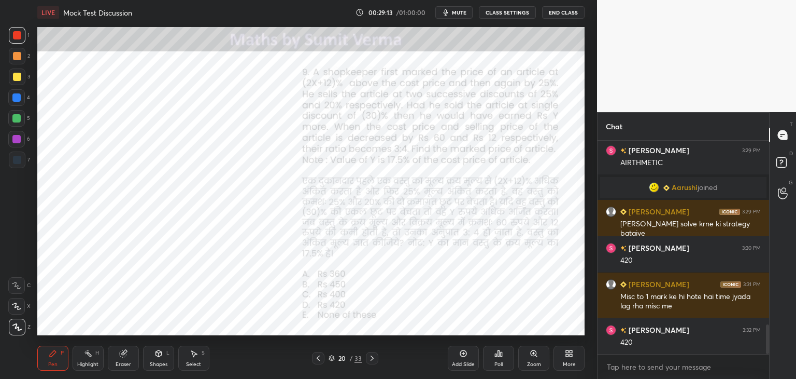
scroll to position [1323, 0]
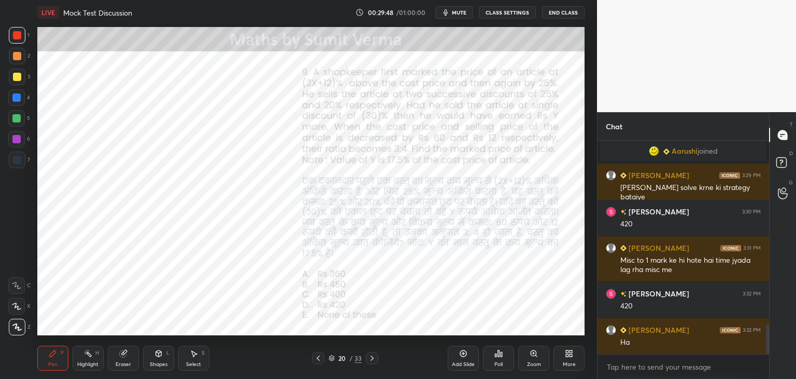
click at [453, 14] on button "mute" at bounding box center [454, 12] width 37 height 12
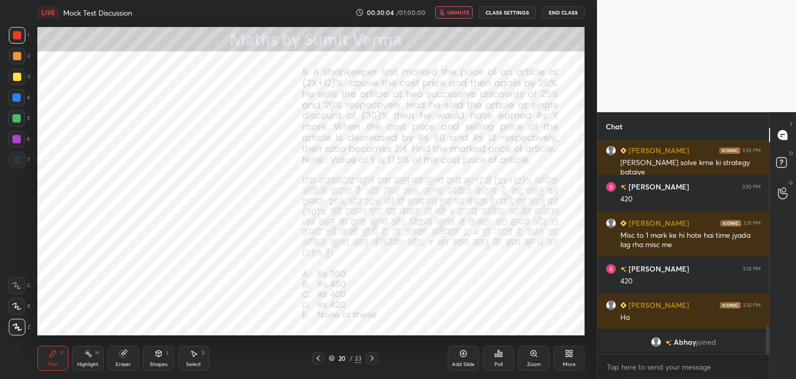
scroll to position [1301, 0]
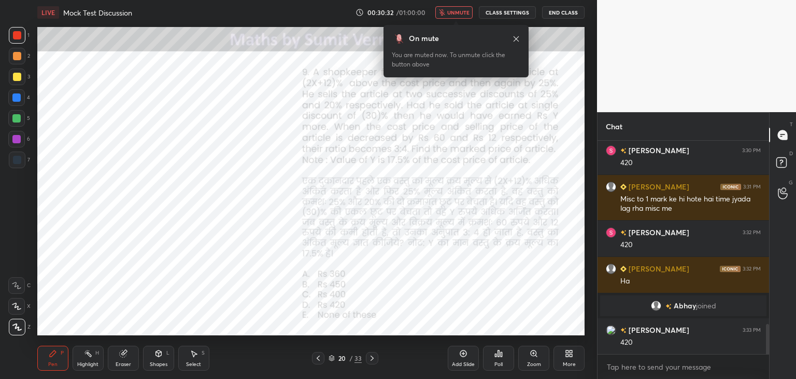
click at [453, 13] on span "unmute" at bounding box center [458, 12] width 22 height 7
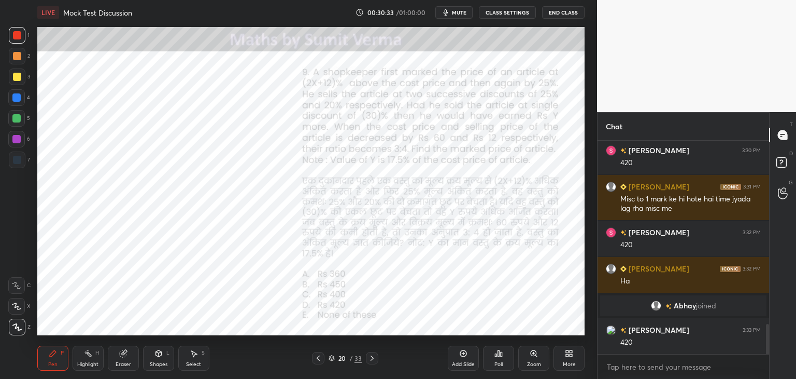
click at [124, 359] on div "Eraser" at bounding box center [123, 357] width 31 height 25
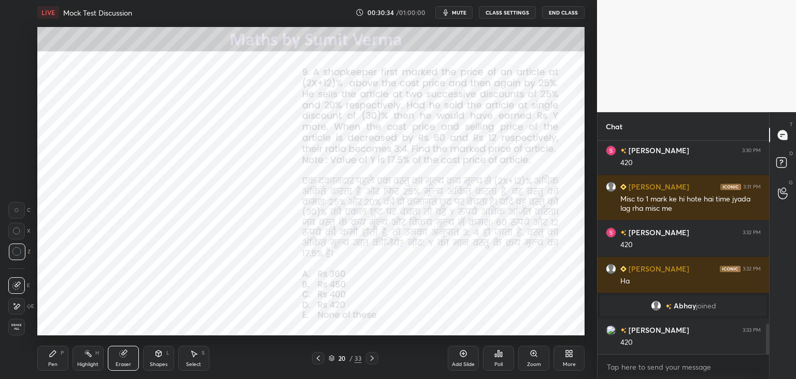
click at [20, 326] on span "Erase all" at bounding box center [17, 326] width 16 height 7
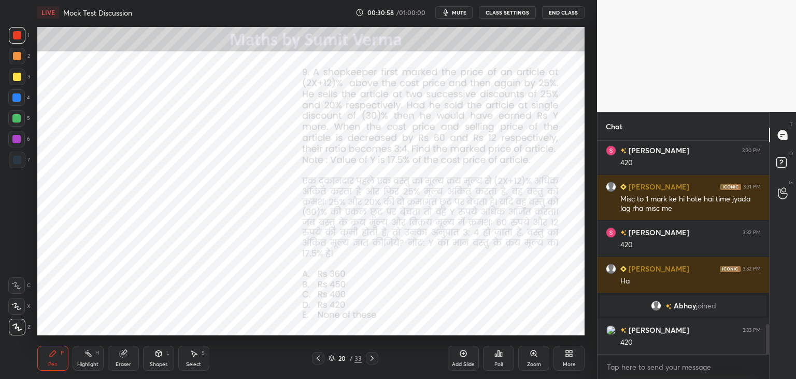
click at [126, 359] on div "Eraser" at bounding box center [123, 357] width 31 height 25
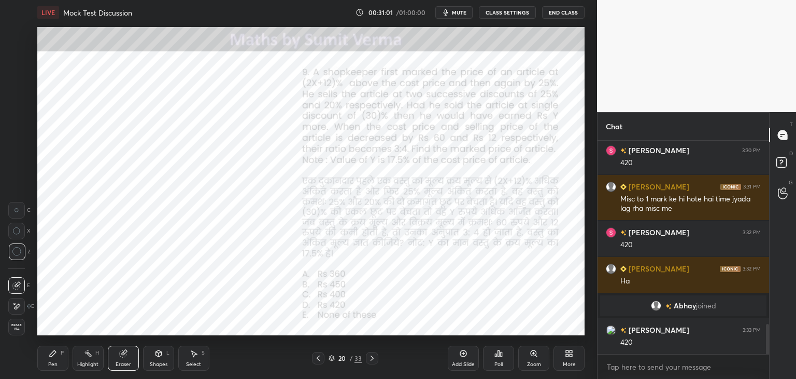
click at [46, 359] on div "Pen P" at bounding box center [52, 357] width 31 height 25
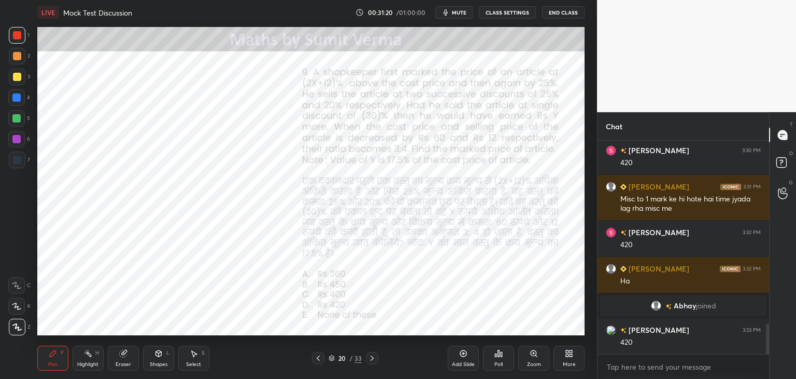
click at [21, 307] on icon at bounding box center [16, 305] width 9 height 7
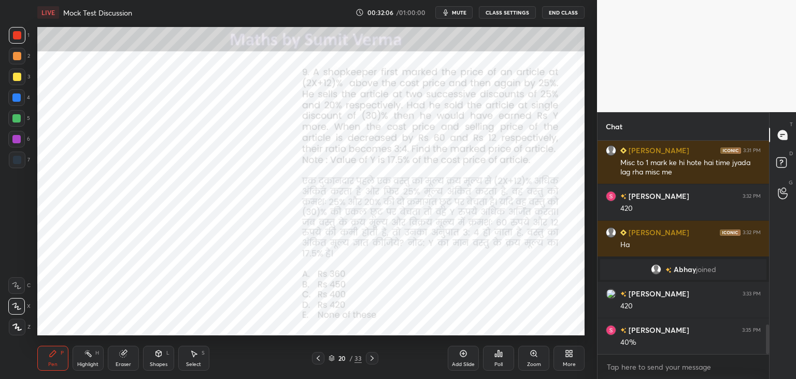
click at [129, 359] on div "Eraser" at bounding box center [123, 357] width 31 height 25
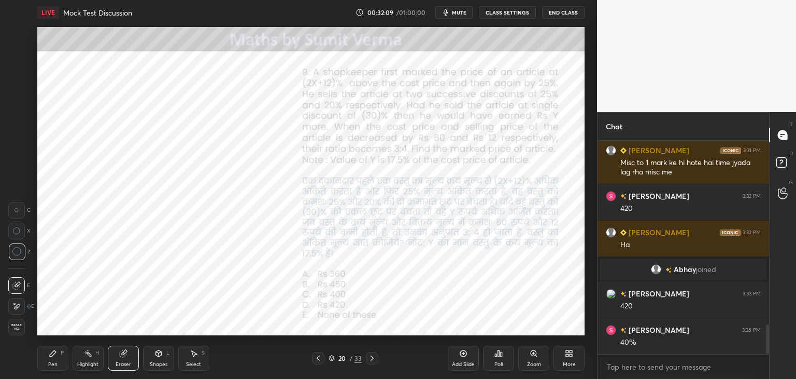
click at [56, 353] on icon at bounding box center [53, 353] width 8 height 8
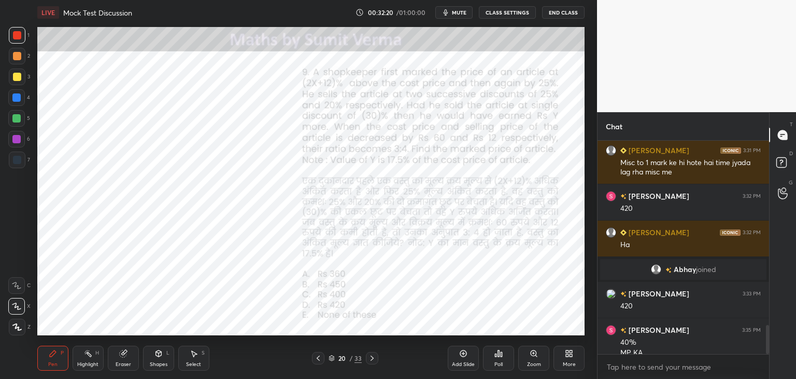
scroll to position [1348, 0]
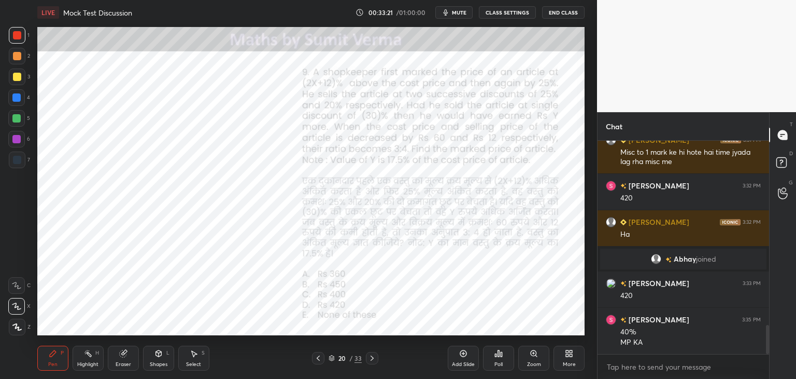
click at [158, 359] on div "Shapes L" at bounding box center [158, 357] width 31 height 25
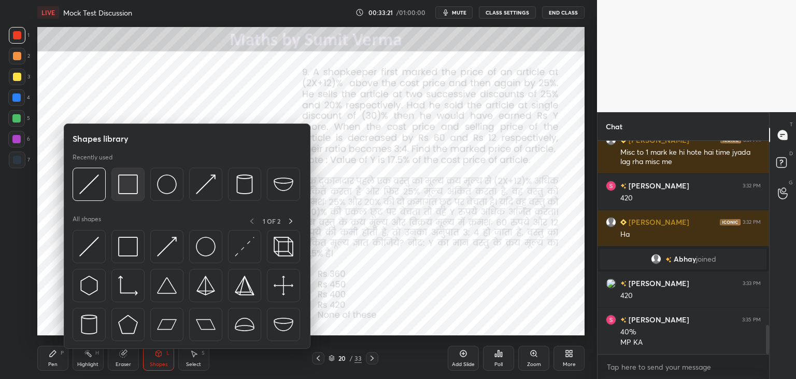
click at [127, 193] on img at bounding box center [128, 184] width 20 height 20
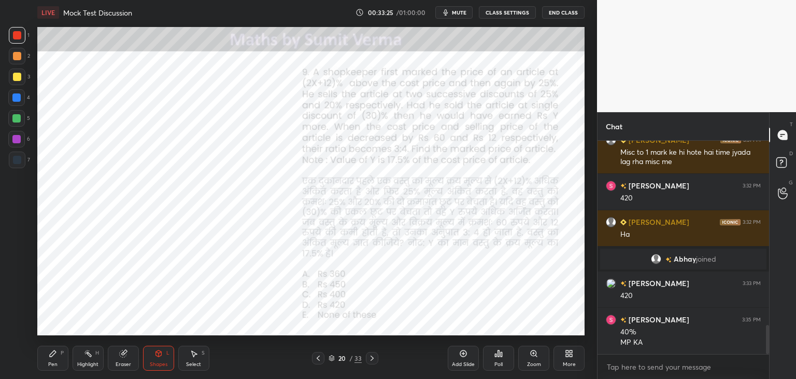
click at [50, 361] on div "Pen" at bounding box center [52, 363] width 9 height 5
click at [19, 101] on div at bounding box center [16, 97] width 8 height 8
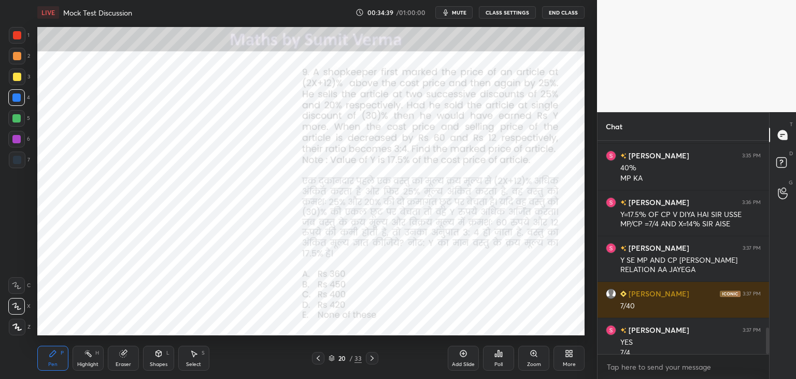
scroll to position [1522, 0]
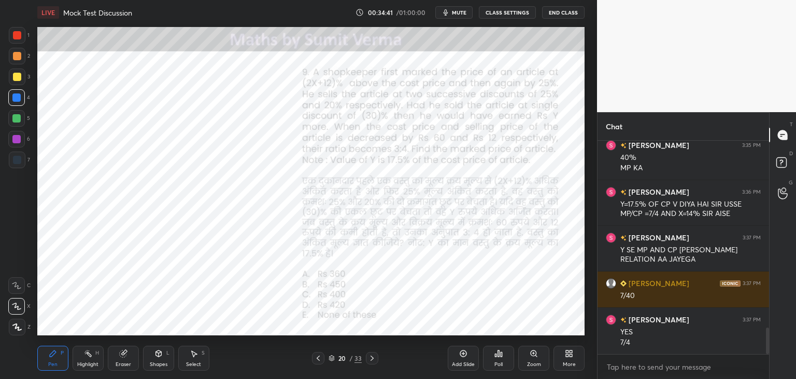
click at [131, 360] on div "Eraser" at bounding box center [123, 357] width 31 height 25
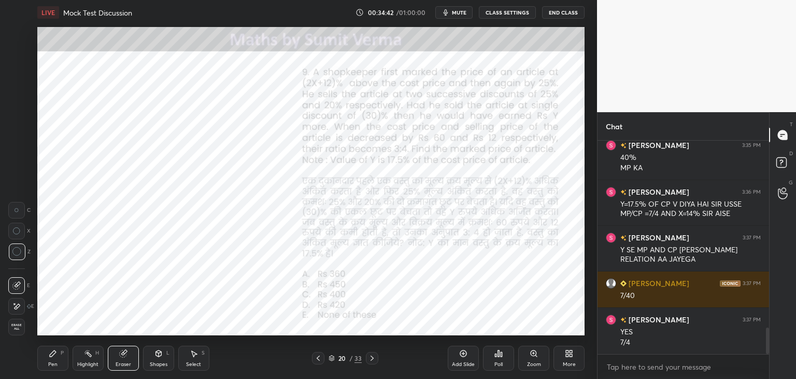
click at [158, 359] on div "Shapes L" at bounding box center [158, 357] width 31 height 25
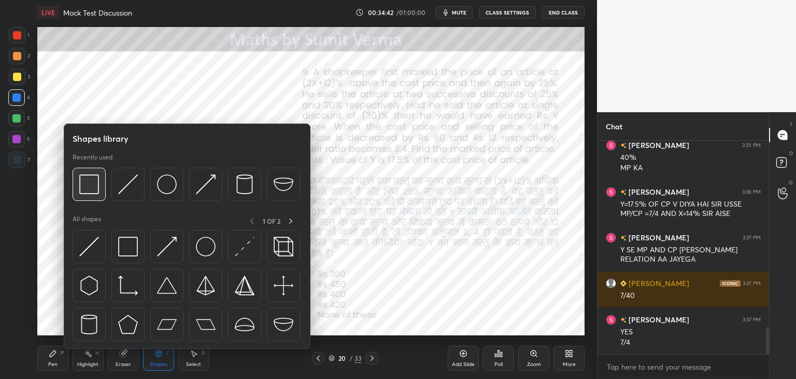
click at [92, 183] on img at bounding box center [89, 184] width 20 height 20
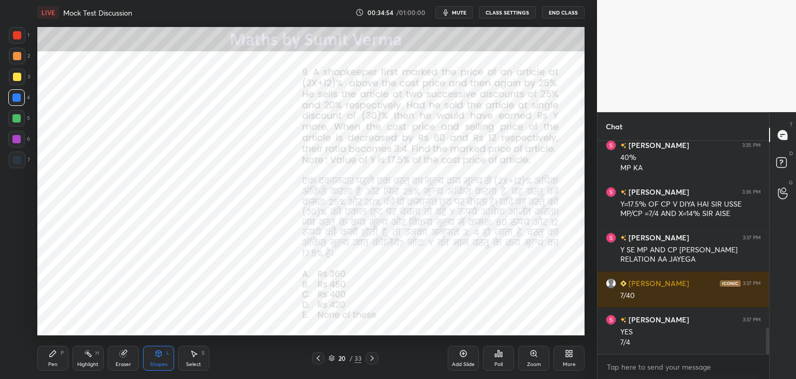
click at [52, 369] on div "Pen P" at bounding box center [52, 357] width 31 height 25
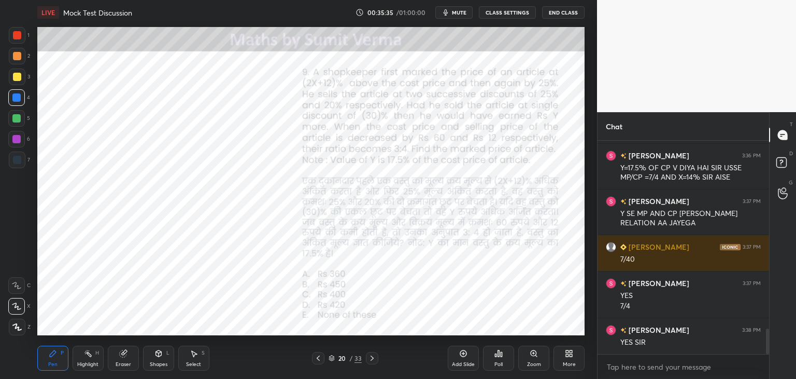
click at [130, 356] on div "Eraser" at bounding box center [123, 357] width 31 height 25
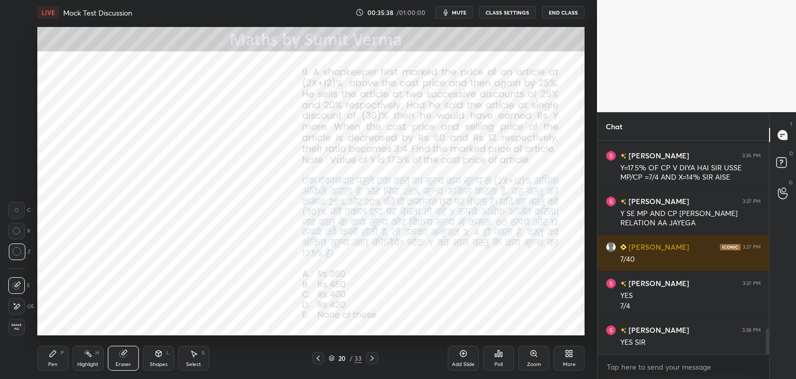
click at [50, 357] on icon at bounding box center [53, 353] width 8 height 8
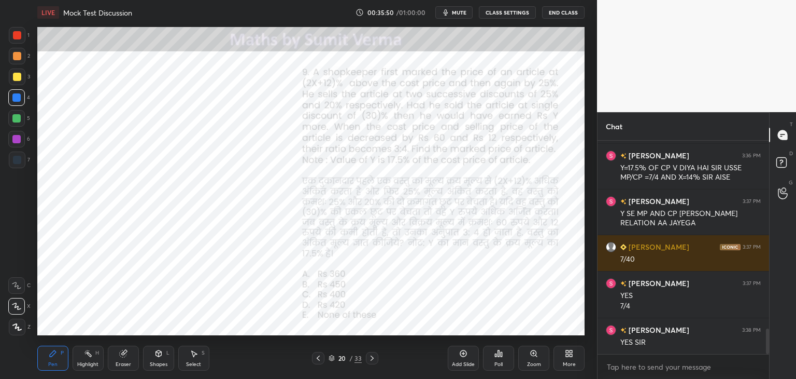
scroll to position [1595, 0]
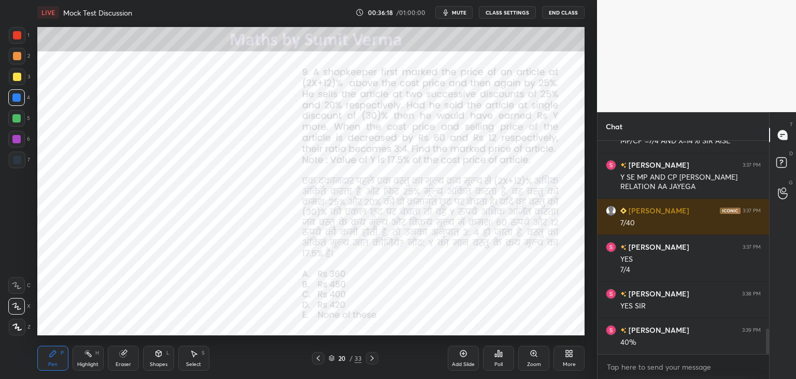
click at [158, 361] on div "Shapes" at bounding box center [159, 363] width 18 height 5
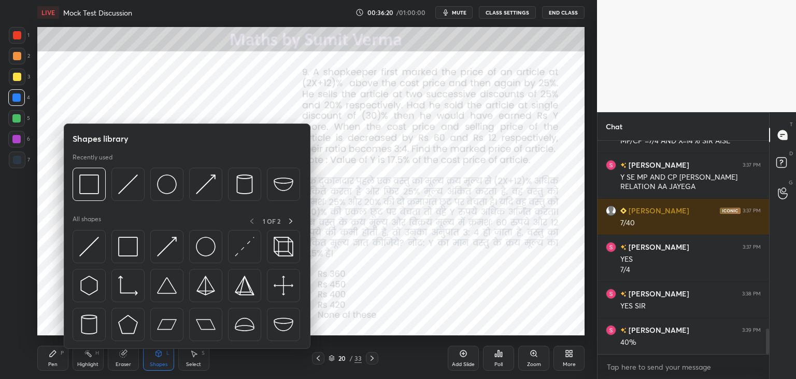
click at [123, 364] on div "Eraser" at bounding box center [124, 363] width 16 height 5
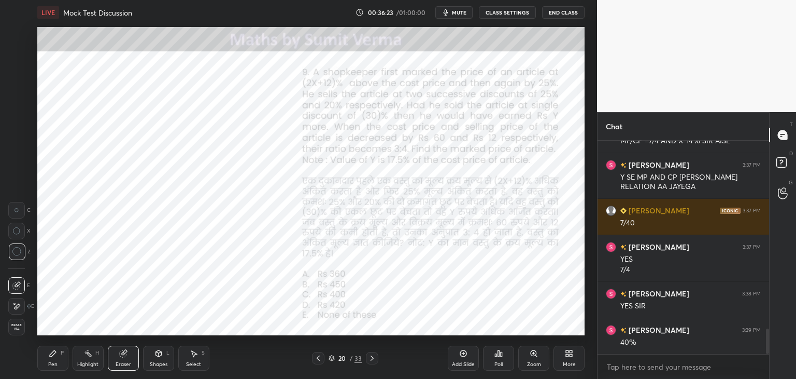
click at [56, 358] on div "Pen P" at bounding box center [52, 357] width 31 height 25
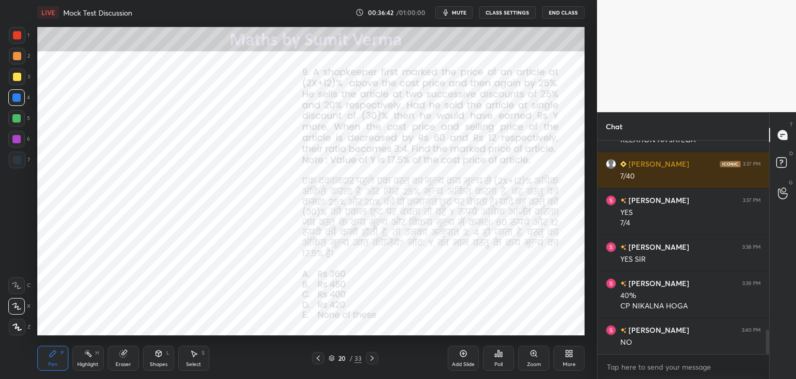
scroll to position [1652, 0]
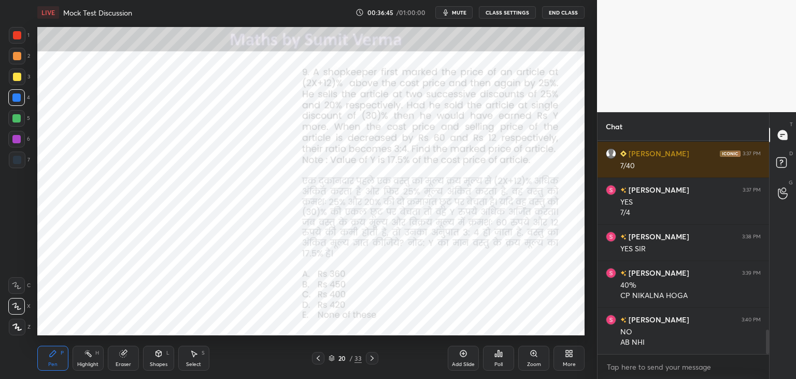
click at [127, 360] on div "Eraser" at bounding box center [123, 357] width 31 height 25
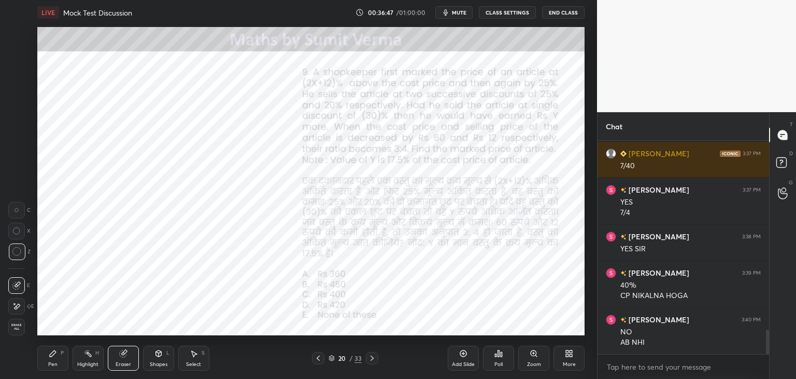
click at [54, 359] on div "Pen P" at bounding box center [52, 357] width 31 height 25
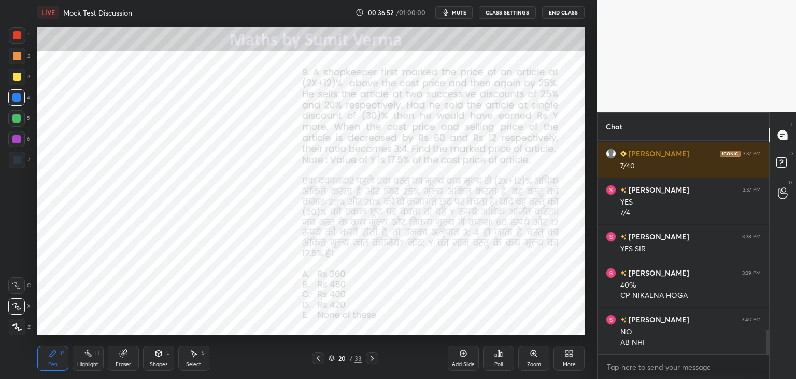
scroll to position [1662, 0]
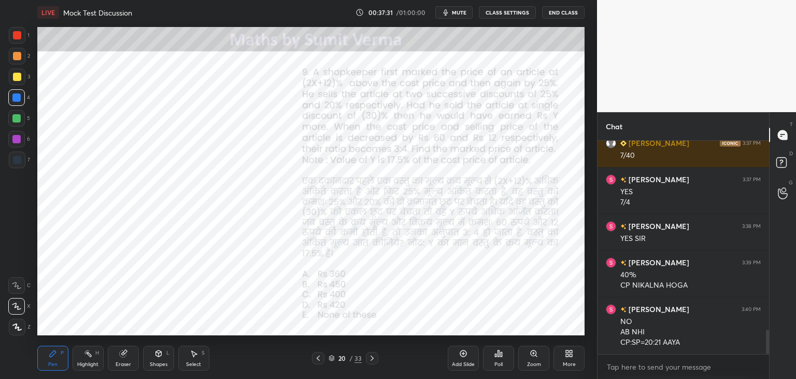
click at [23, 38] on div at bounding box center [17, 35] width 17 height 17
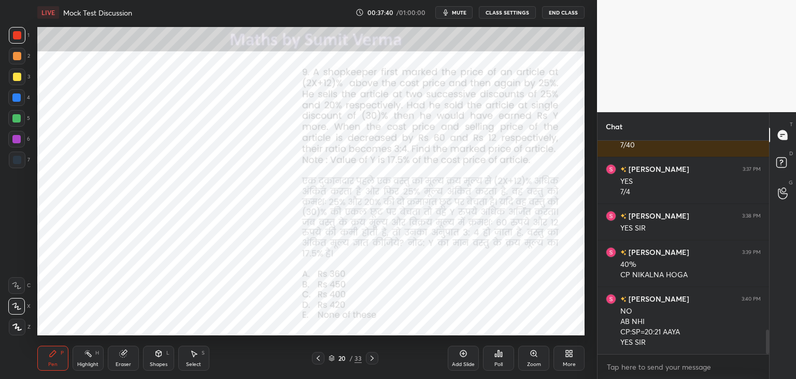
click at [19, 98] on div at bounding box center [16, 97] width 8 height 8
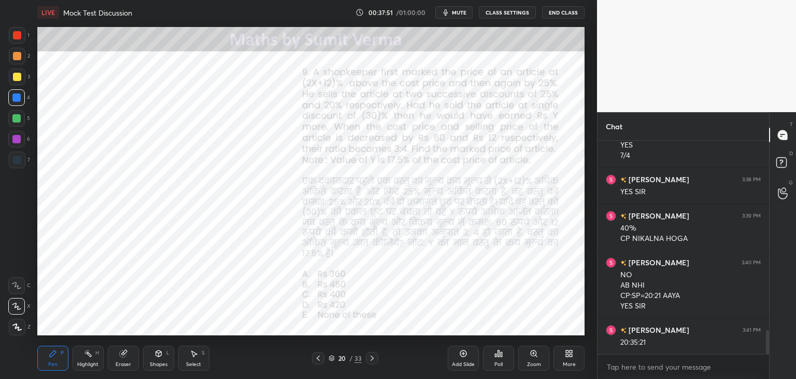
scroll to position [1745, 0]
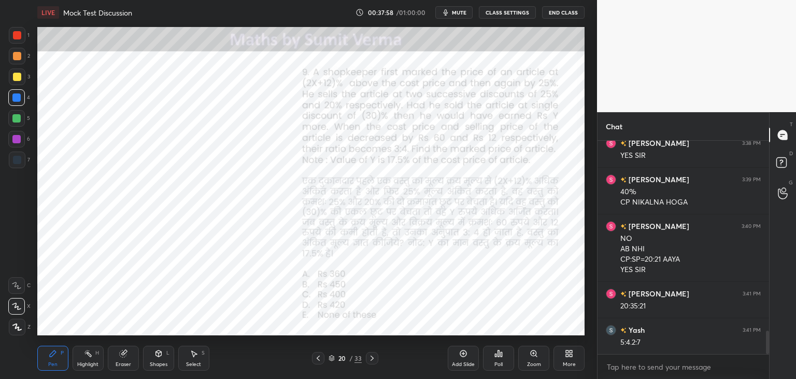
click at [20, 157] on div at bounding box center [17, 160] width 8 height 8
click at [534, 331] on div "Add Slide Poll Zoom More" at bounding box center [516, 358] width 137 height 58
click at [541, 330] on div "Add Slide Poll Zoom More" at bounding box center [516, 358] width 137 height 58
click at [552, 329] on div "Add Slide Poll Zoom More" at bounding box center [516, 358] width 137 height 58
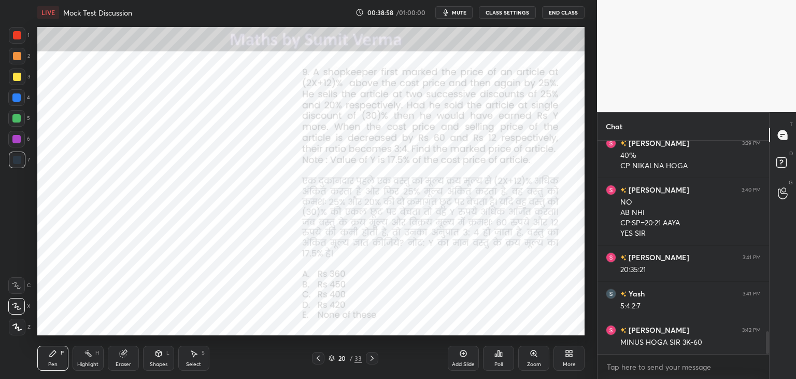
scroll to position [1792, 0]
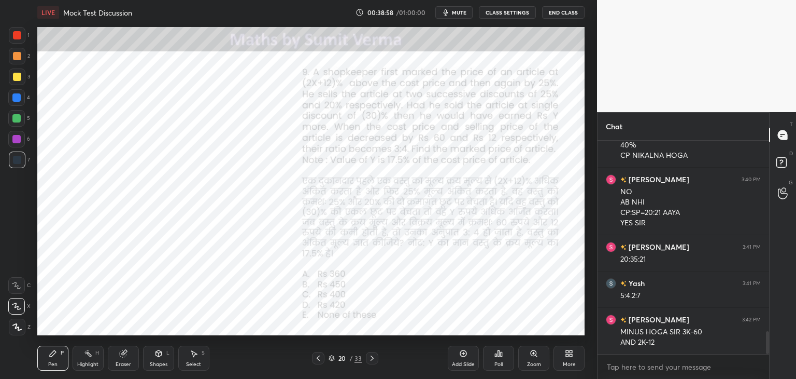
click at [156, 358] on div "Shapes L" at bounding box center [158, 357] width 31 height 25
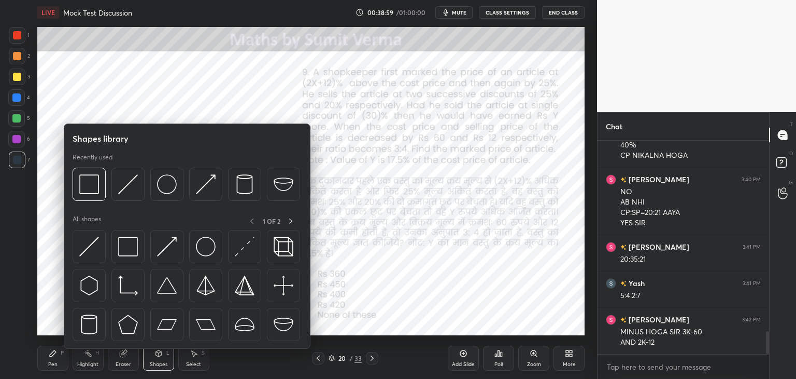
click at [129, 361] on div "Eraser" at bounding box center [124, 363] width 16 height 5
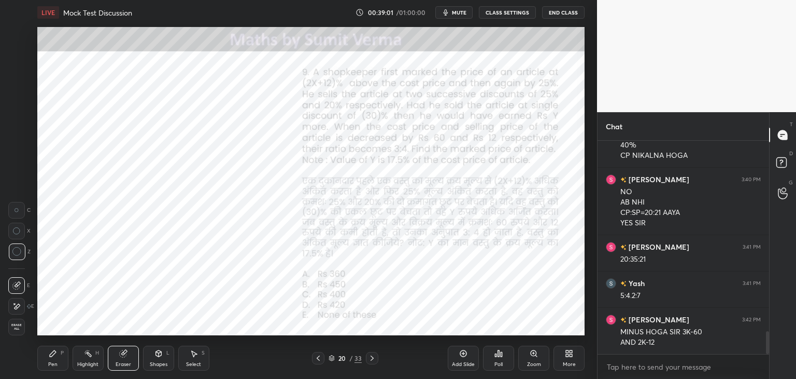
click at [52, 356] on icon at bounding box center [53, 353] width 6 height 6
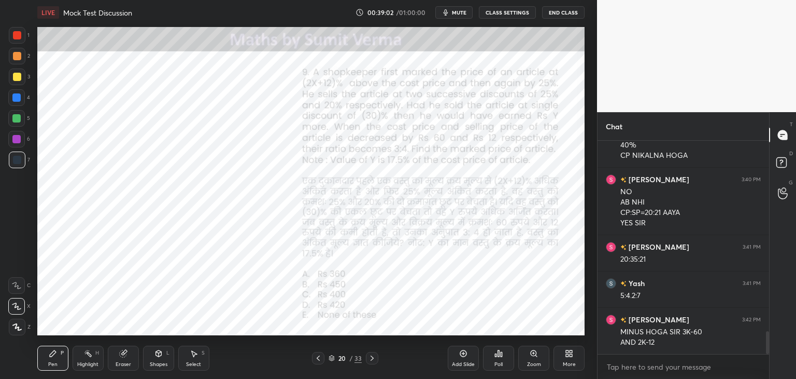
click at [12, 39] on div at bounding box center [17, 35] width 17 height 17
click at [123, 356] on icon at bounding box center [123, 353] width 7 height 7
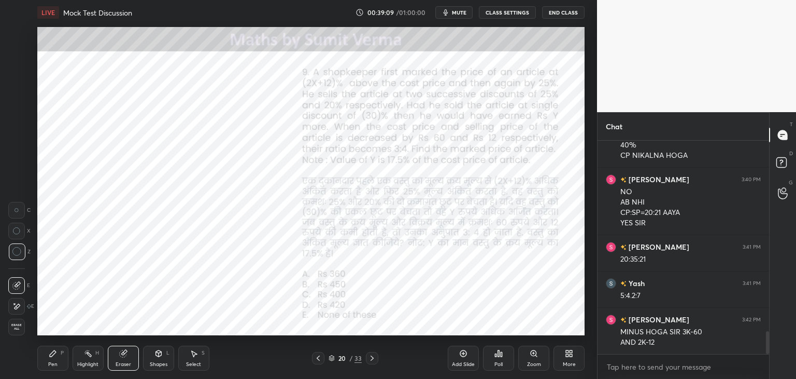
click at [39, 356] on div "Pen P" at bounding box center [52, 357] width 31 height 25
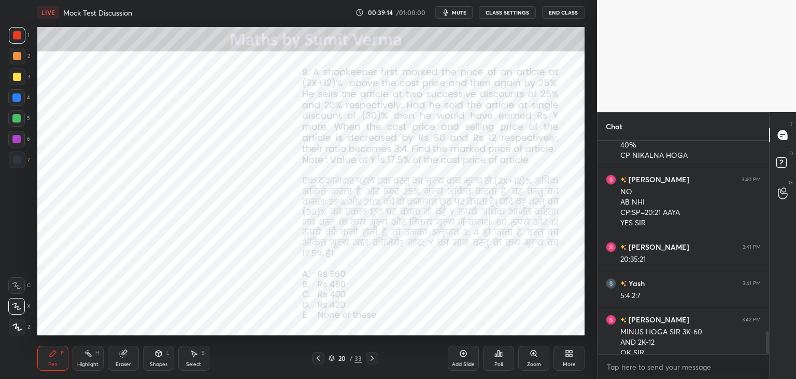
scroll to position [1802, 0]
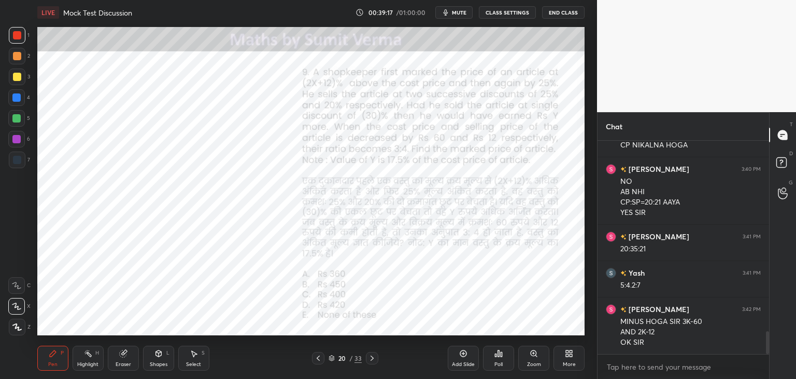
click at [18, 166] on div at bounding box center [17, 159] width 17 height 17
click at [163, 359] on div "Shapes L" at bounding box center [158, 357] width 31 height 25
click at [133, 359] on div "Eraser" at bounding box center [123, 357] width 31 height 25
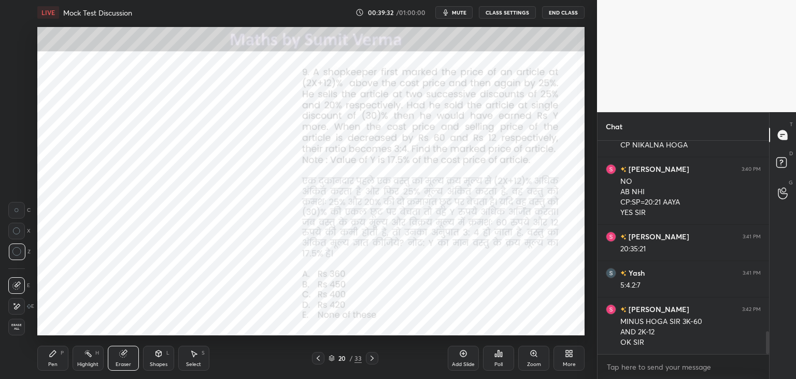
click at [56, 361] on div "Pen" at bounding box center [52, 363] width 9 height 5
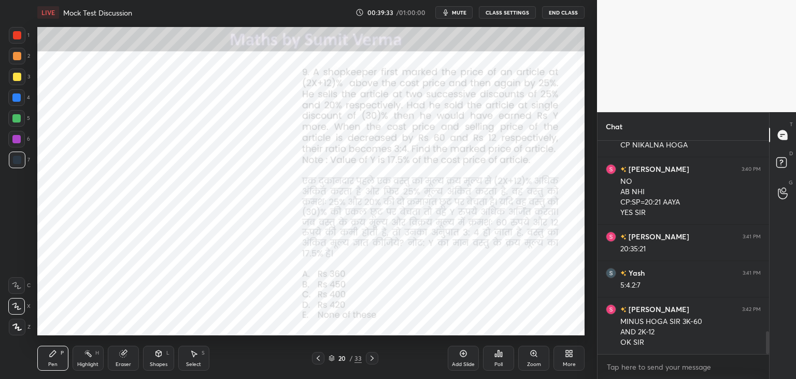
click at [531, 330] on div "Add Slide Poll Zoom More" at bounding box center [516, 358] width 137 height 58
click at [537, 330] on div "Add Slide Poll Zoom More" at bounding box center [516, 358] width 137 height 58
click at [549, 330] on div "Add Slide Poll Zoom More" at bounding box center [516, 358] width 137 height 58
click at [563, 329] on div "Add Slide Poll Zoom More" at bounding box center [516, 358] width 137 height 58
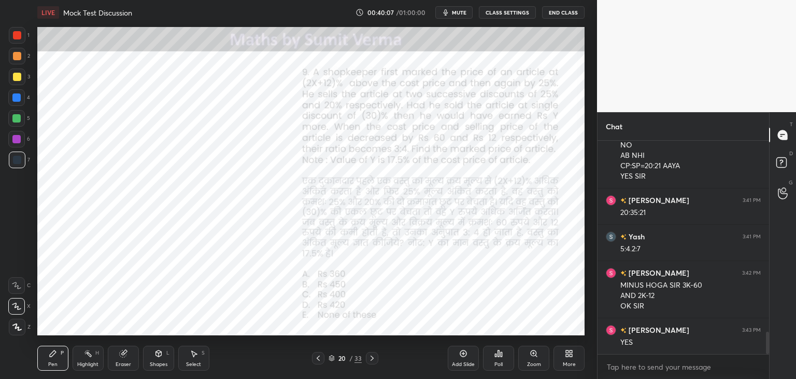
click at [48, 366] on div "Pen" at bounding box center [52, 363] width 9 height 5
click at [21, 94] on div at bounding box center [16, 97] width 17 height 17
click at [16, 35] on div at bounding box center [17, 35] width 8 height 8
click at [21, 120] on div at bounding box center [16, 118] width 17 height 17
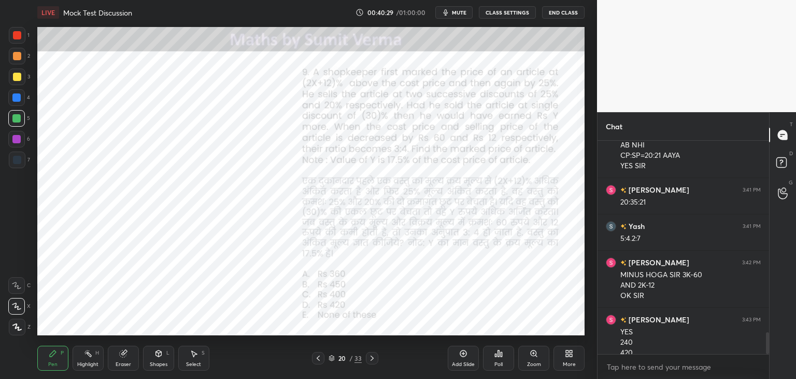
scroll to position [1859, 0]
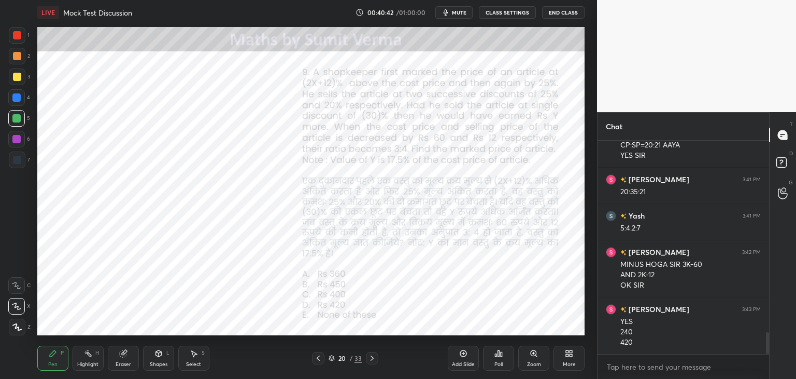
click at [373, 358] on icon at bounding box center [372, 358] width 8 height 8
click at [13, 36] on div at bounding box center [17, 35] width 8 height 8
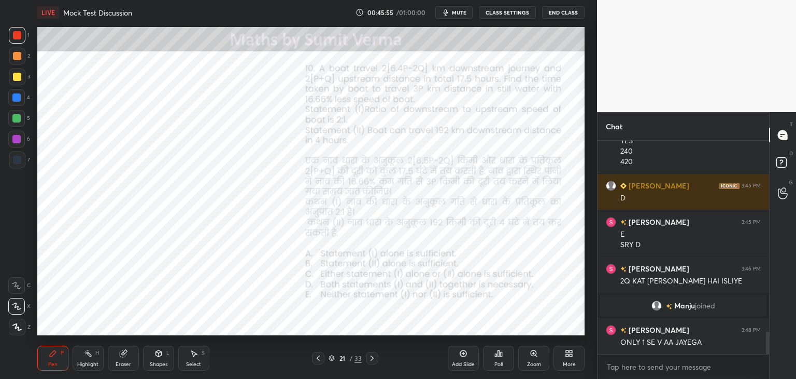
scroll to position [1851, 0]
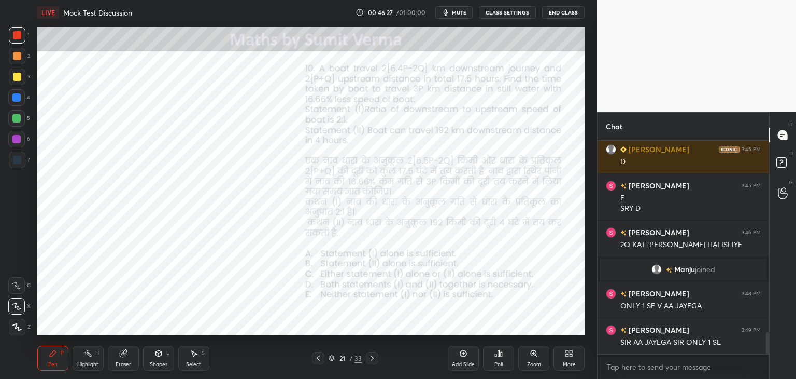
click at [131, 355] on div "Eraser" at bounding box center [123, 357] width 31 height 25
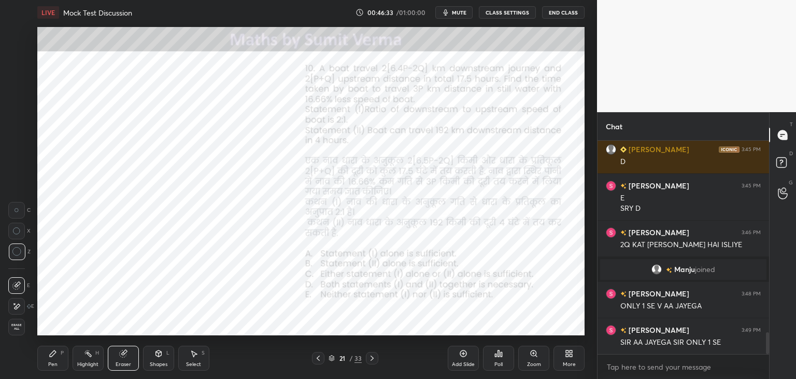
click at [55, 353] on icon at bounding box center [53, 353] width 8 height 8
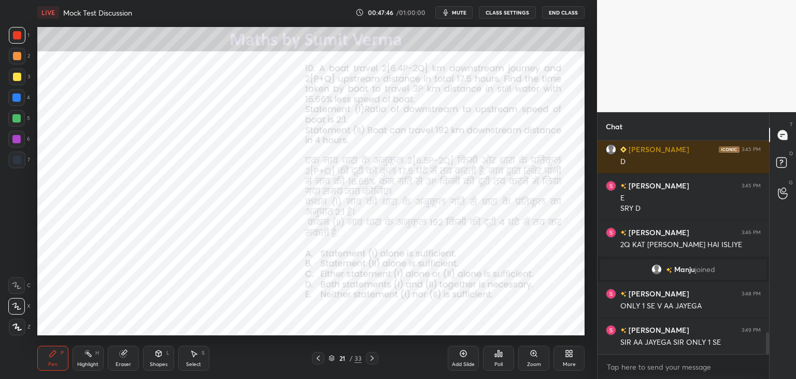
click at [16, 100] on div at bounding box center [16, 97] width 8 height 8
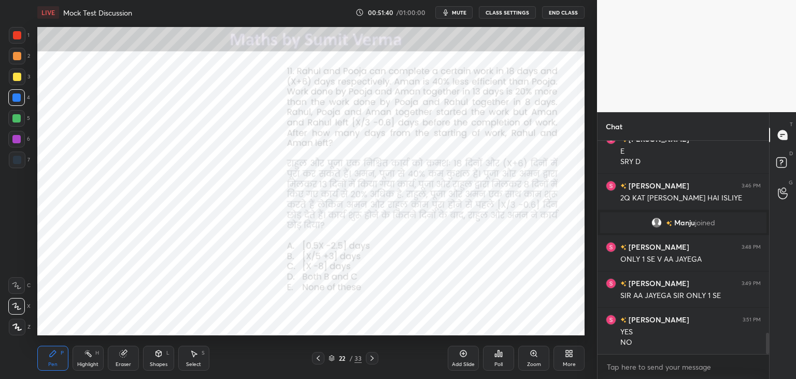
scroll to position [1934, 0]
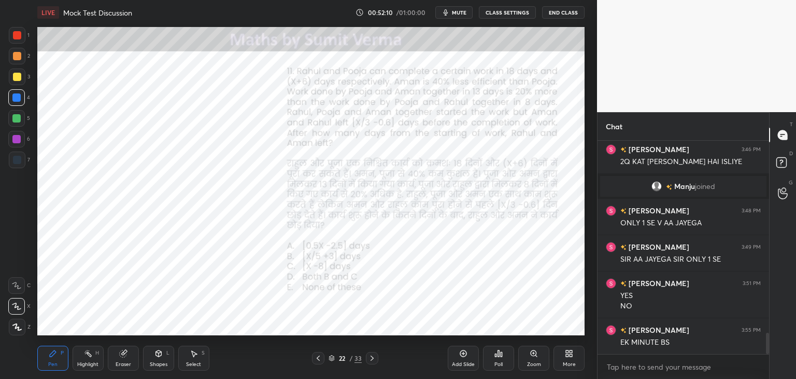
click at [124, 353] on icon at bounding box center [123, 353] width 7 height 7
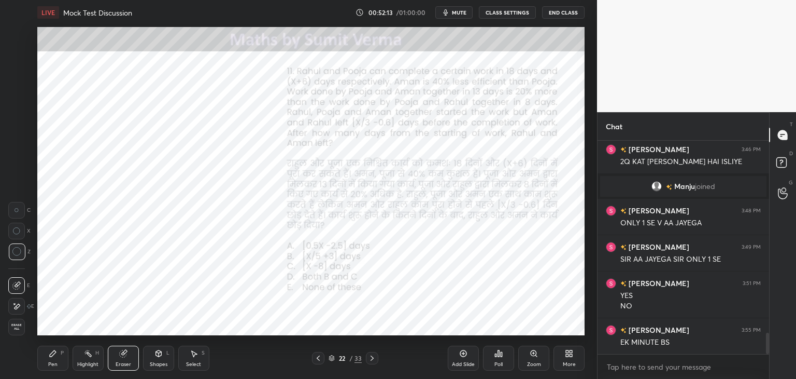
click at [54, 356] on icon at bounding box center [53, 353] width 8 height 8
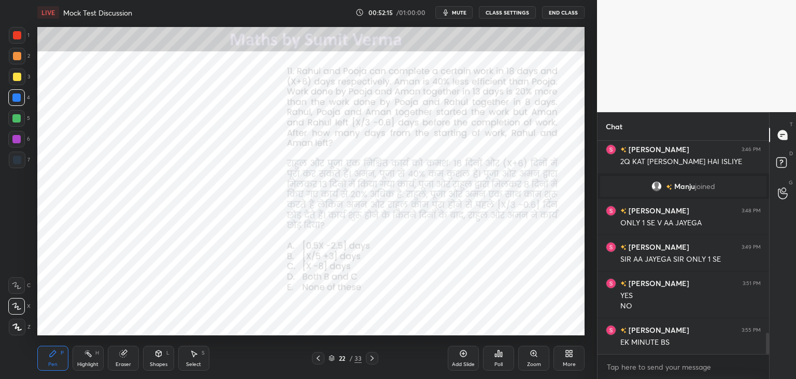
click at [20, 34] on div at bounding box center [17, 35] width 8 height 8
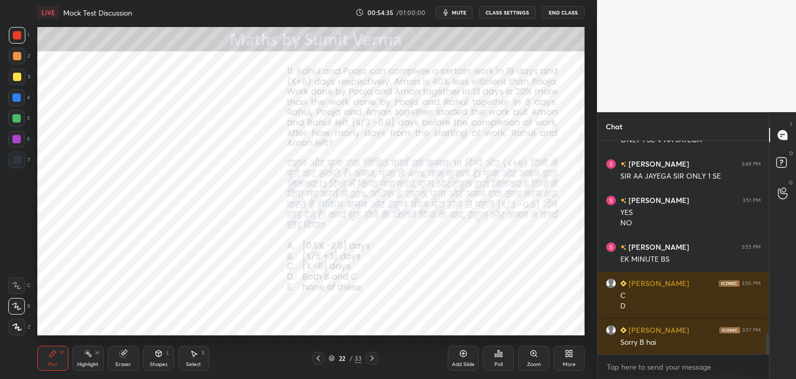
scroll to position [2027, 0]
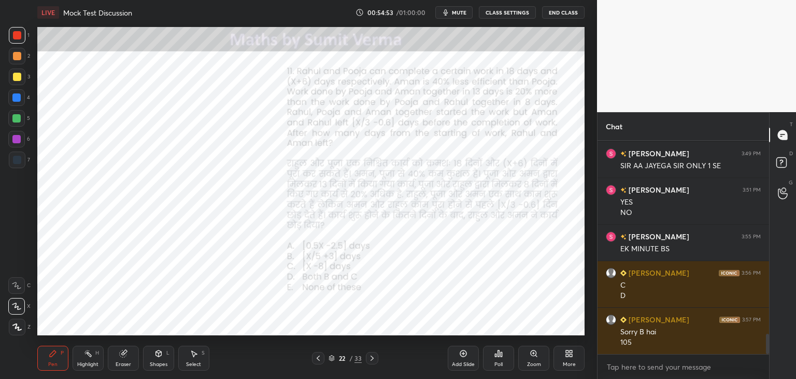
click at [157, 361] on div "Shapes" at bounding box center [159, 363] width 18 height 5
click at [129, 355] on div "Eraser" at bounding box center [123, 357] width 31 height 25
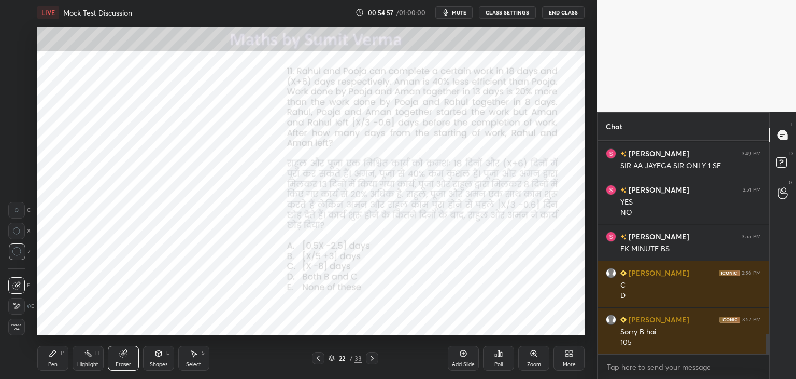
click at [57, 357] on div "Pen P" at bounding box center [52, 357] width 31 height 25
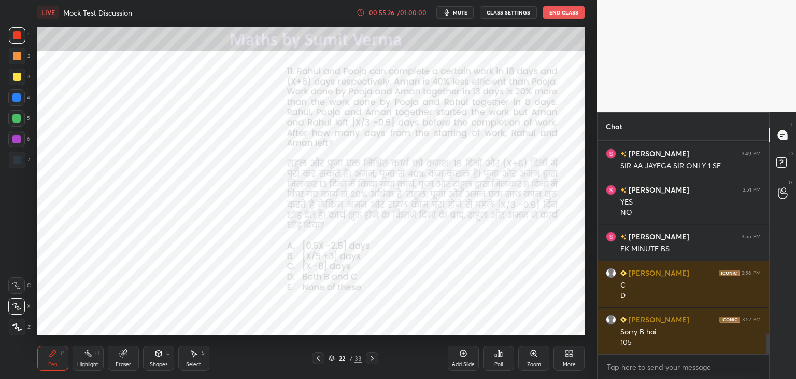
click at [17, 165] on div at bounding box center [17, 159] width 17 height 17
click at [17, 94] on div at bounding box center [16, 97] width 8 height 8
click at [265, 335] on div "Setting up your live class Poll for secs No correct answer Start poll" at bounding box center [311, 181] width 556 height 312
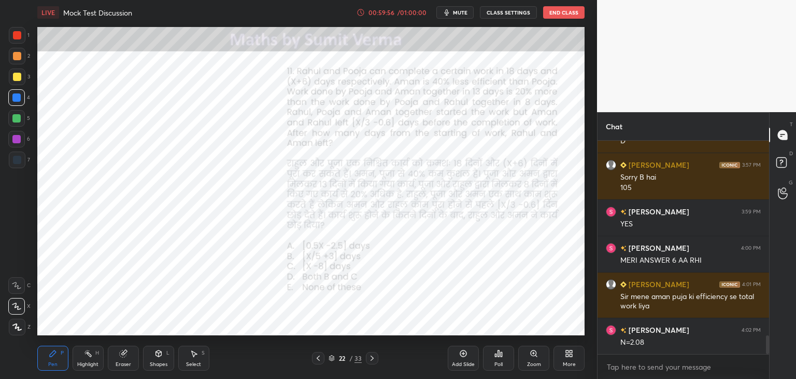
scroll to position [2228, 0]
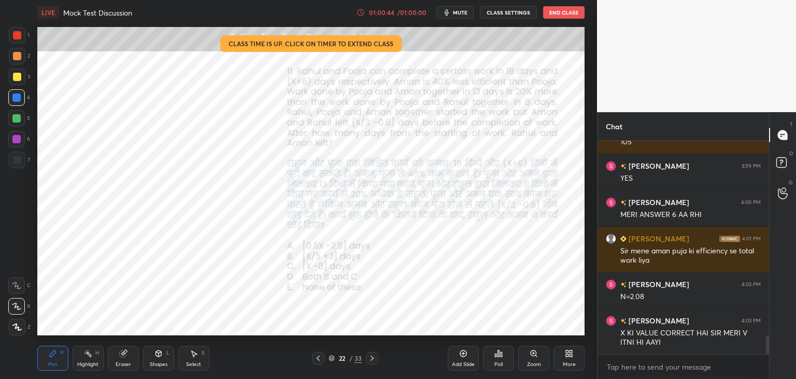
click at [123, 359] on div "Eraser" at bounding box center [123, 357] width 31 height 25
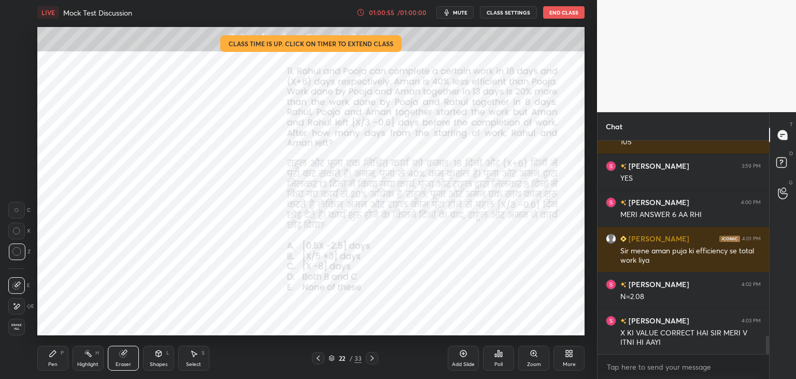
scroll to position [2264, 0]
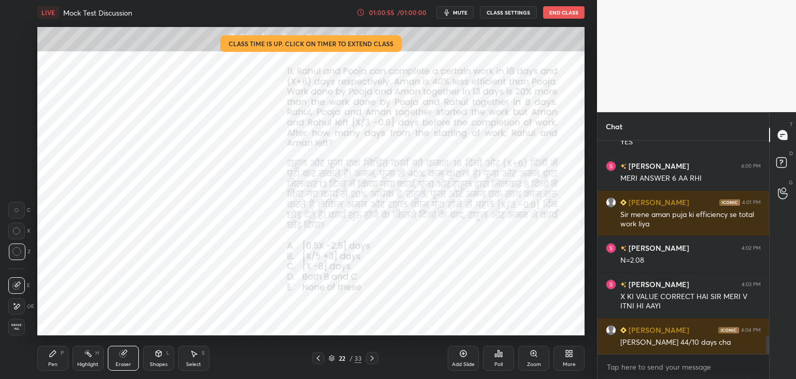
click at [55, 365] on div "Pen" at bounding box center [52, 363] width 9 height 5
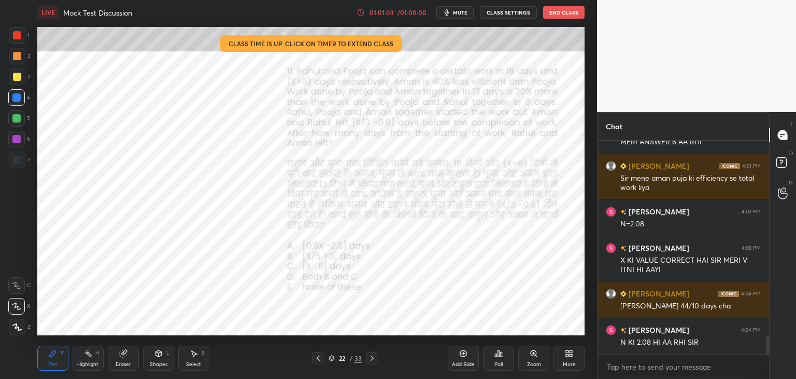
scroll to position [2311, 0]
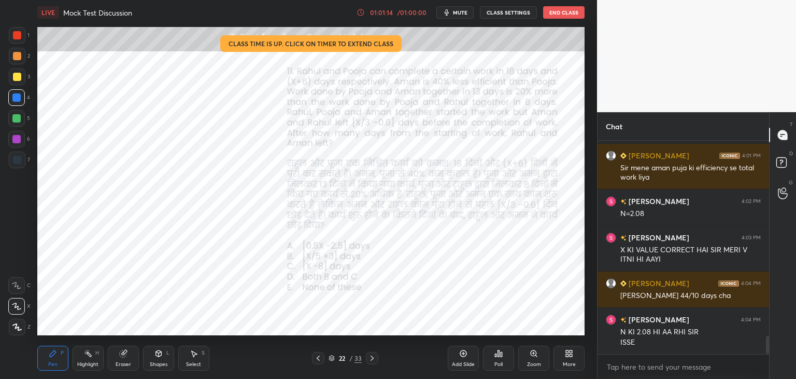
click at [373, 354] on icon at bounding box center [372, 358] width 8 height 8
click at [567, 8] on button "End Class" at bounding box center [563, 12] width 41 height 12
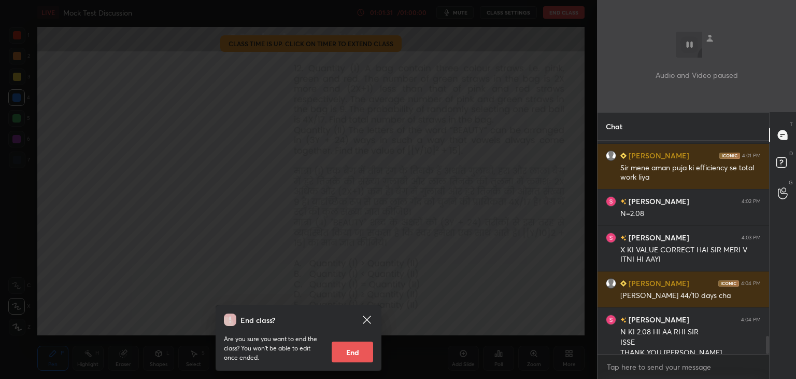
scroll to position [2321, 0]
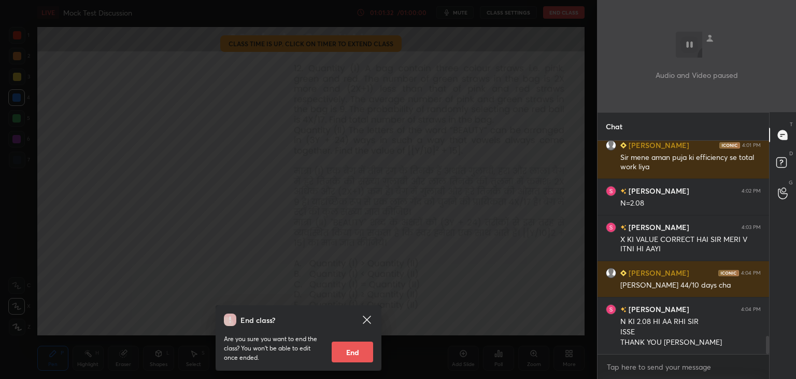
click at [357, 346] on button "End" at bounding box center [352, 351] width 41 height 21
type textarea "x"
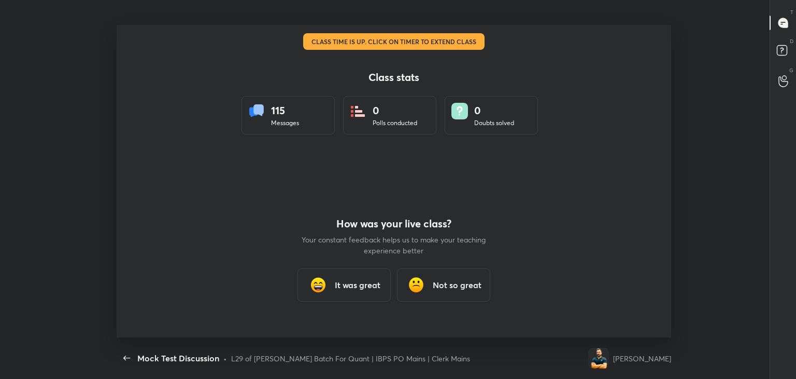
scroll to position [0, 0]
click at [347, 276] on div "It was great" at bounding box center [344, 284] width 93 height 33
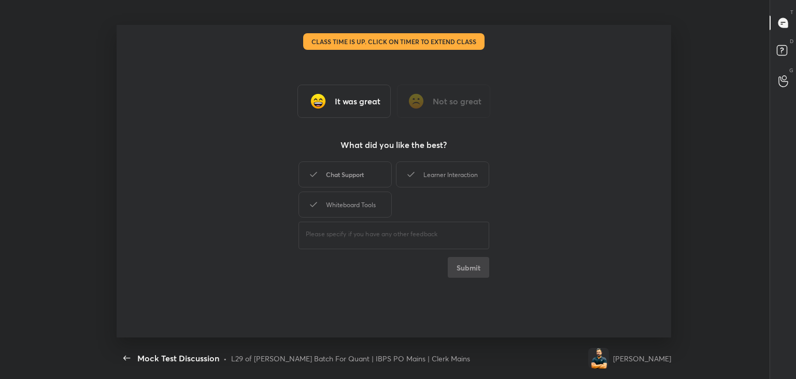
click at [377, 179] on div "Chat Support" at bounding box center [345, 174] width 93 height 26
click at [416, 176] on icon at bounding box center [411, 174] width 12 height 12
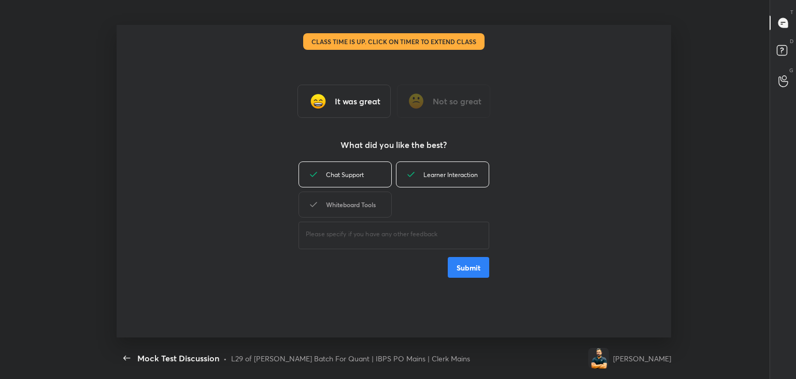
click at [367, 203] on div "Whiteboard Tools" at bounding box center [345, 204] width 93 height 26
click at [467, 273] on button "Submit" at bounding box center [468, 267] width 41 height 21
